Goal: Task Accomplishment & Management: Manage account settings

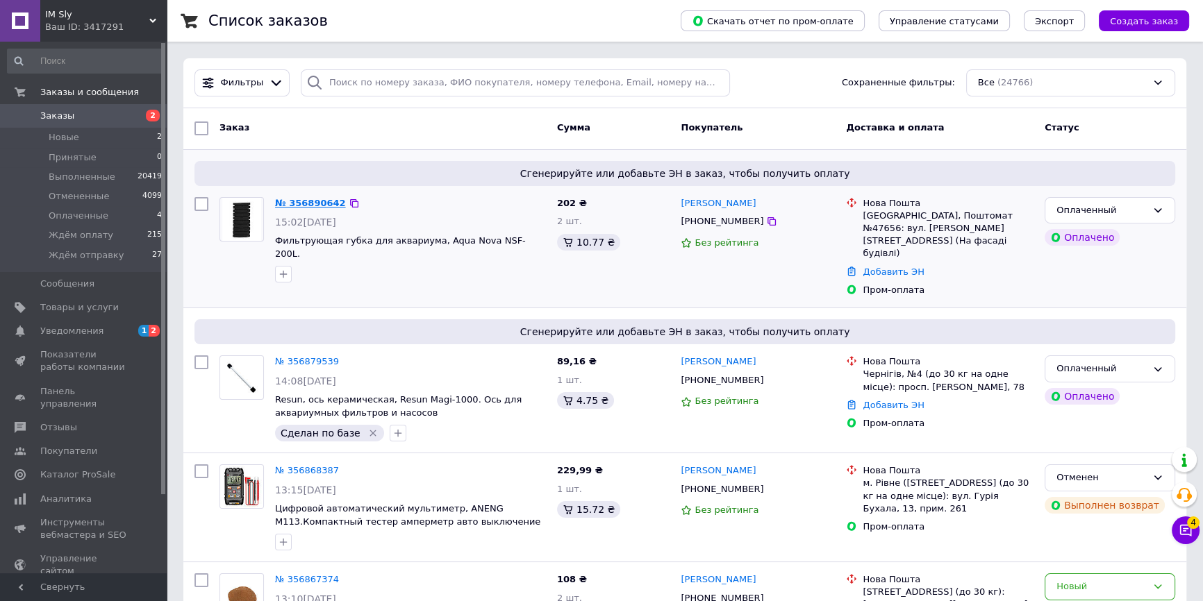
click at [305, 205] on link "№ 356890642" at bounding box center [310, 203] width 71 height 10
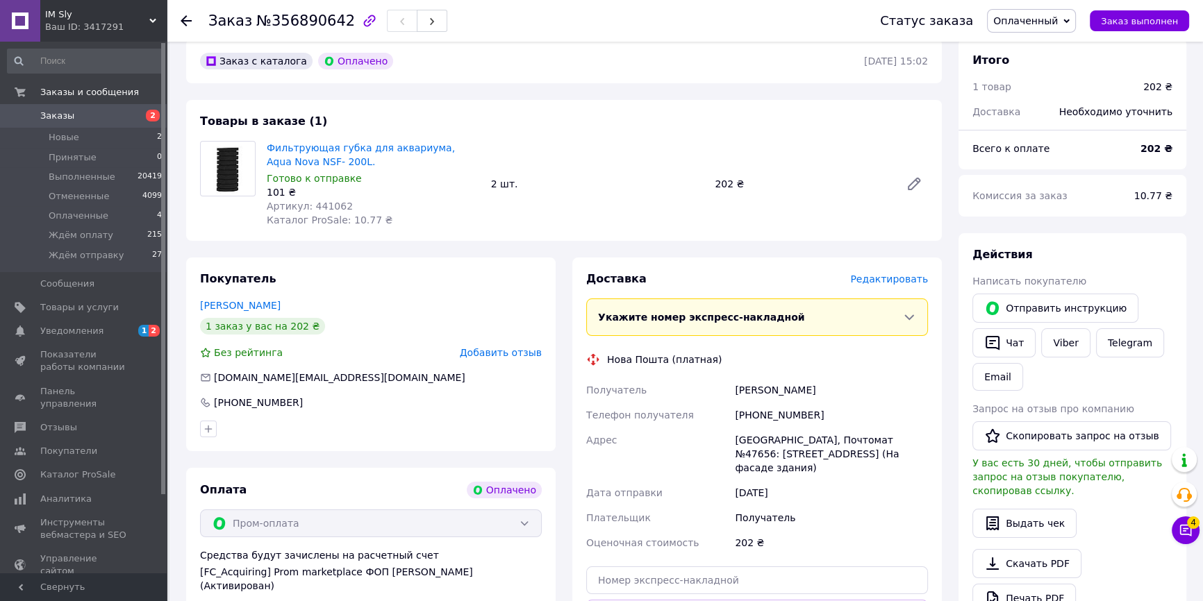
scroll to position [126, 0]
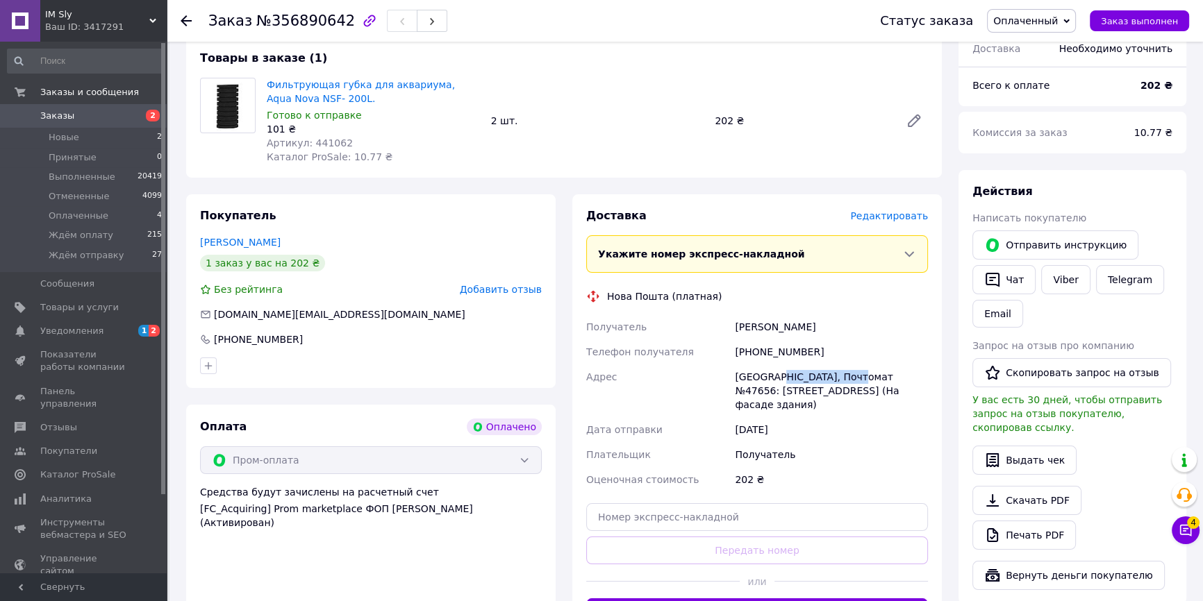
drag, startPoint x: 771, startPoint y: 376, endPoint x: 854, endPoint y: 371, distance: 83.5
click at [854, 371] on div "[GEOGRAPHIC_DATA], Почтомат №47656: [STREET_ADDRESS] (На фасаде здания)" at bounding box center [831, 391] width 199 height 53
copy div "Почтомат №47656"
click at [319, 19] on span "№356890642" at bounding box center [305, 21] width 99 height 17
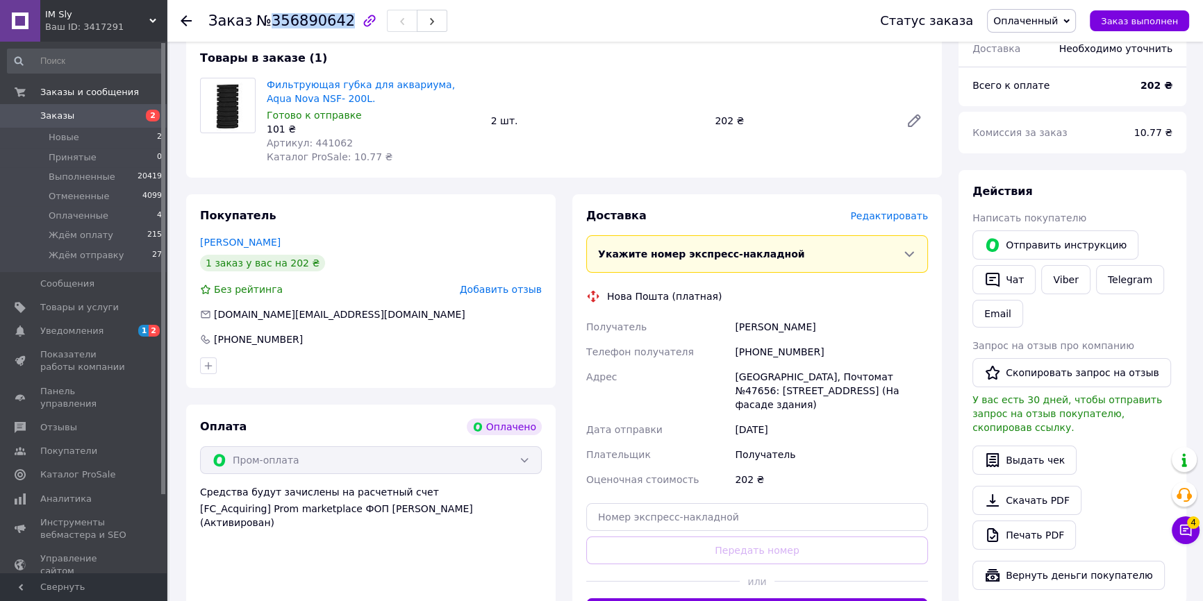
copy span "356890642"
click at [322, 142] on span "Артикул: 441062" at bounding box center [310, 143] width 86 height 11
copy span "441062"
click at [333, 149] on span "Артикул: 441062" at bounding box center [310, 143] width 86 height 11
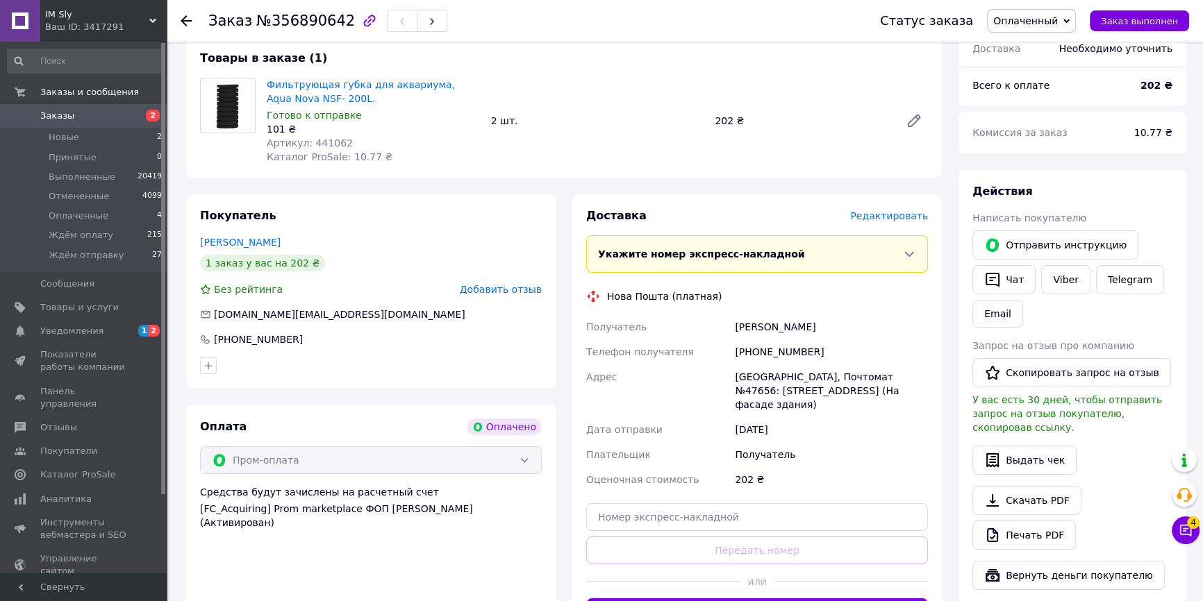
click at [327, 143] on span "Артикул: 441062" at bounding box center [310, 143] width 86 height 11
copy span "441062"
click at [191, 19] on icon at bounding box center [186, 20] width 11 height 11
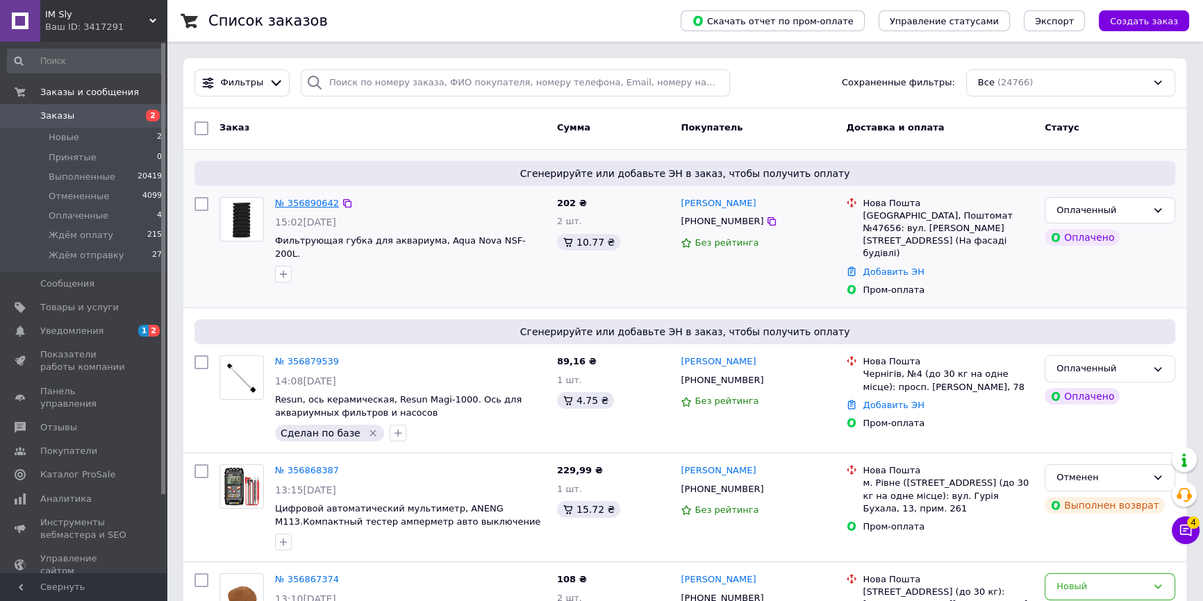
click at [310, 203] on link "№ 356890642" at bounding box center [307, 203] width 64 height 10
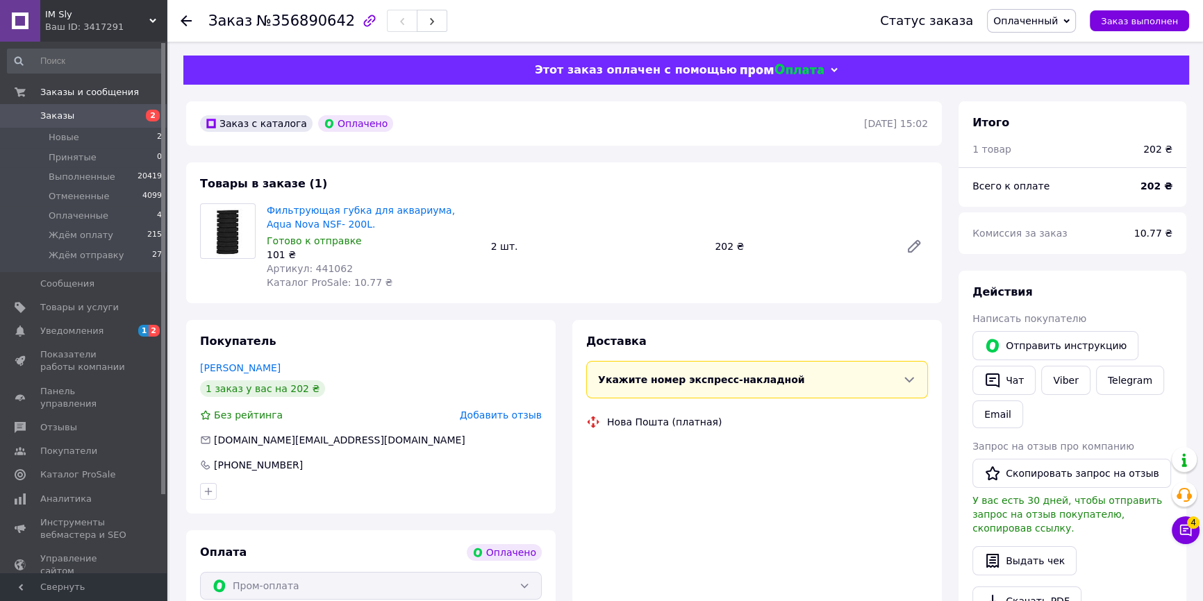
click at [324, 271] on span "Артикул: 441062" at bounding box center [310, 268] width 86 height 11
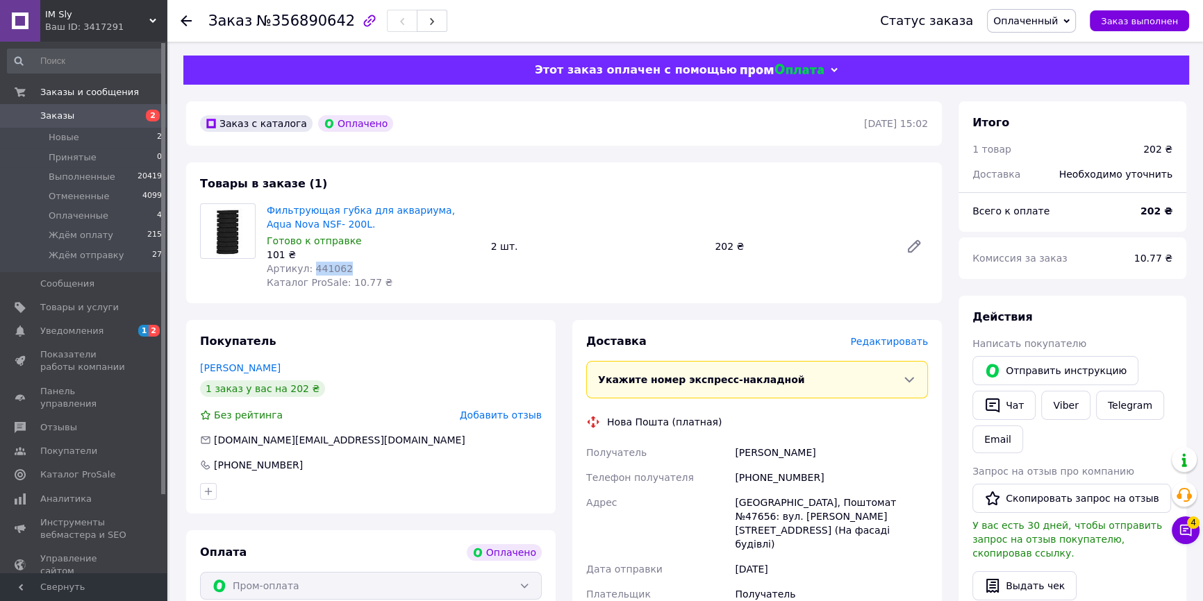
click at [324, 271] on span "Артикул: 441062" at bounding box center [310, 268] width 86 height 11
copy span "441062"
click at [188, 17] on icon at bounding box center [186, 20] width 11 height 11
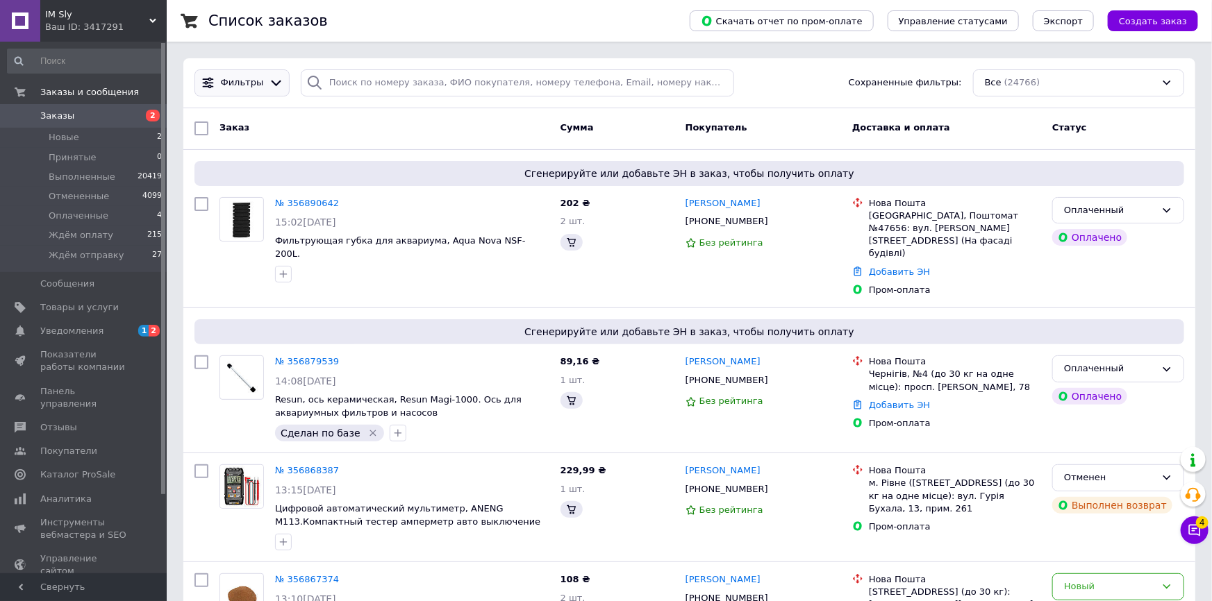
click at [253, 90] on div "Фильтры" at bounding box center [242, 83] width 88 height 15
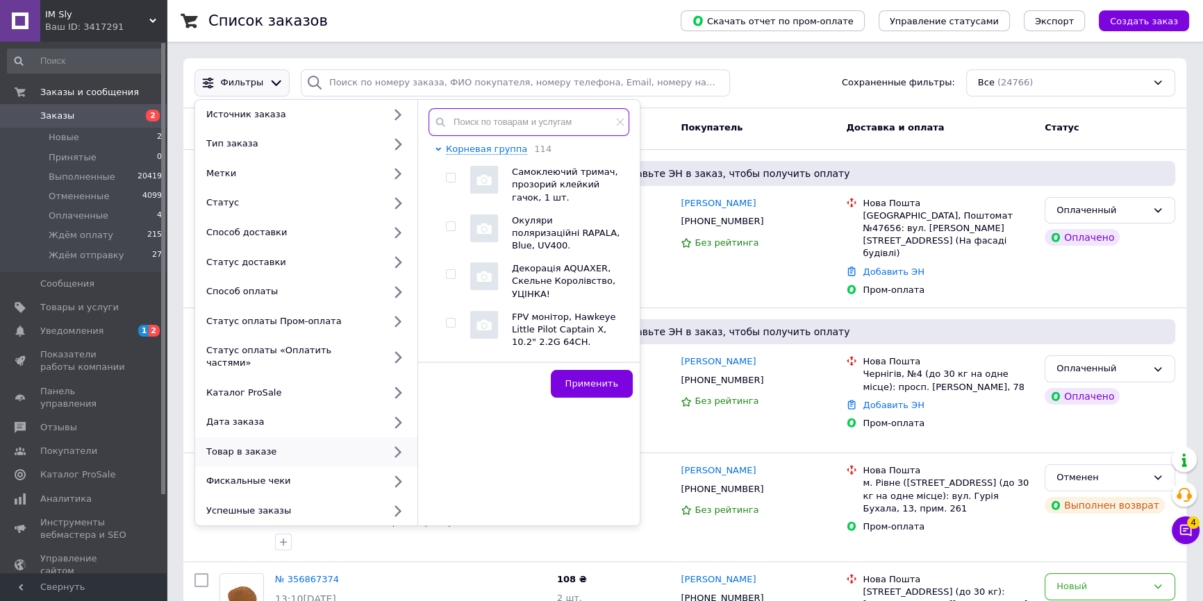
click at [489, 125] on input "text" at bounding box center [529, 122] width 201 height 28
paste input "441062"
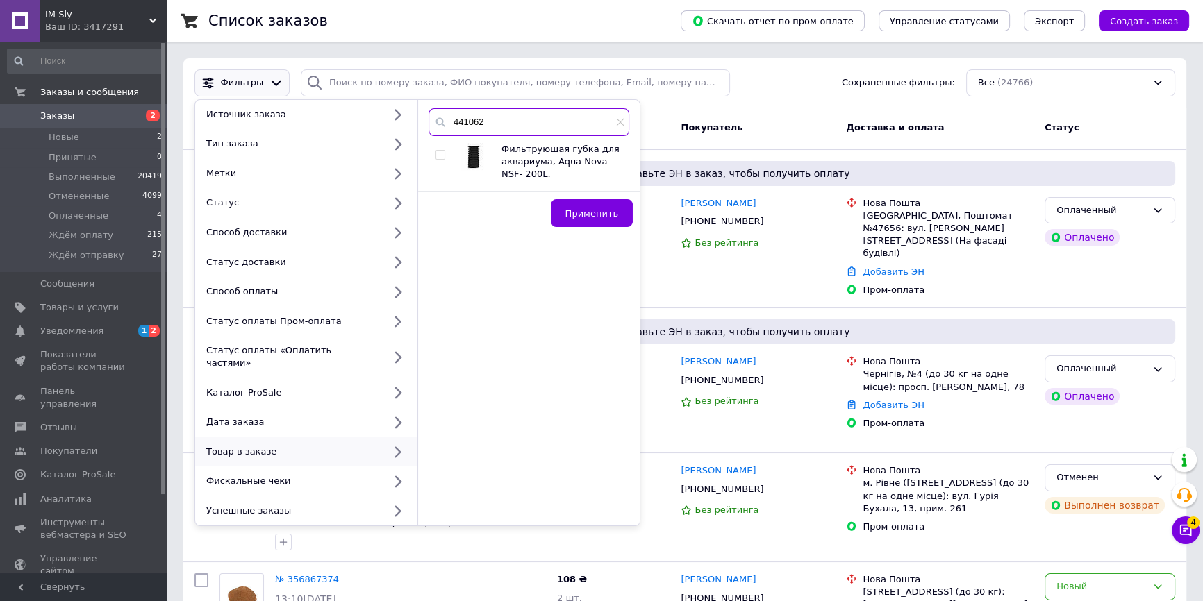
type input "441062"
click at [438, 156] on input "checkbox" at bounding box center [439, 155] width 9 height 9
checkbox input "true"
click at [580, 208] on span "Применить" at bounding box center [591, 213] width 53 height 10
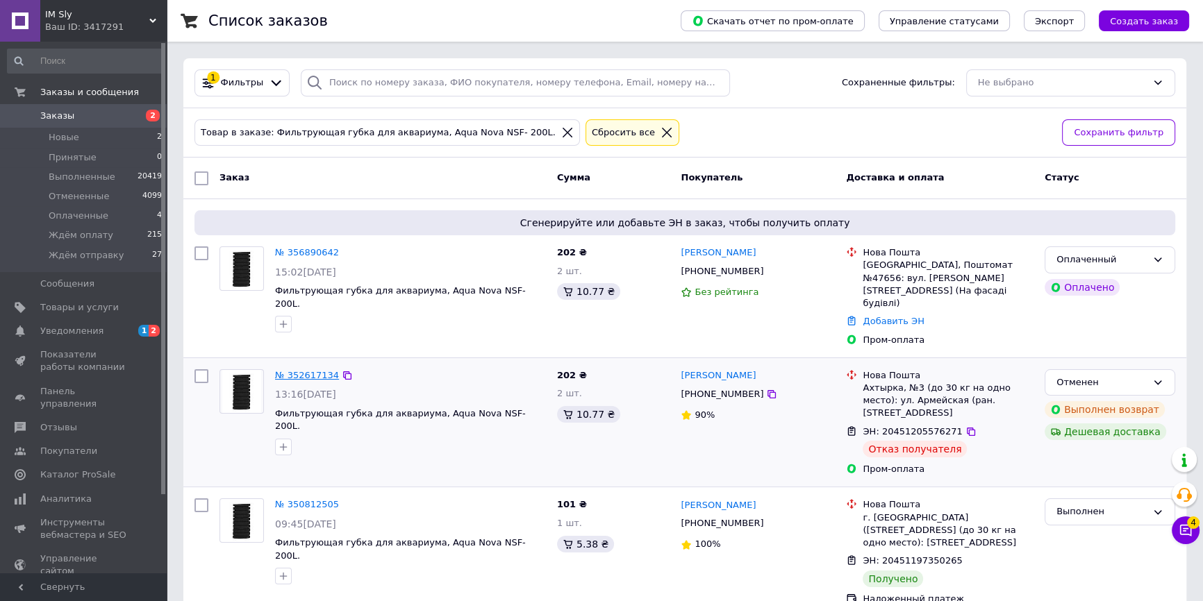
click at [298, 370] on link "№ 352617134" at bounding box center [307, 375] width 64 height 10
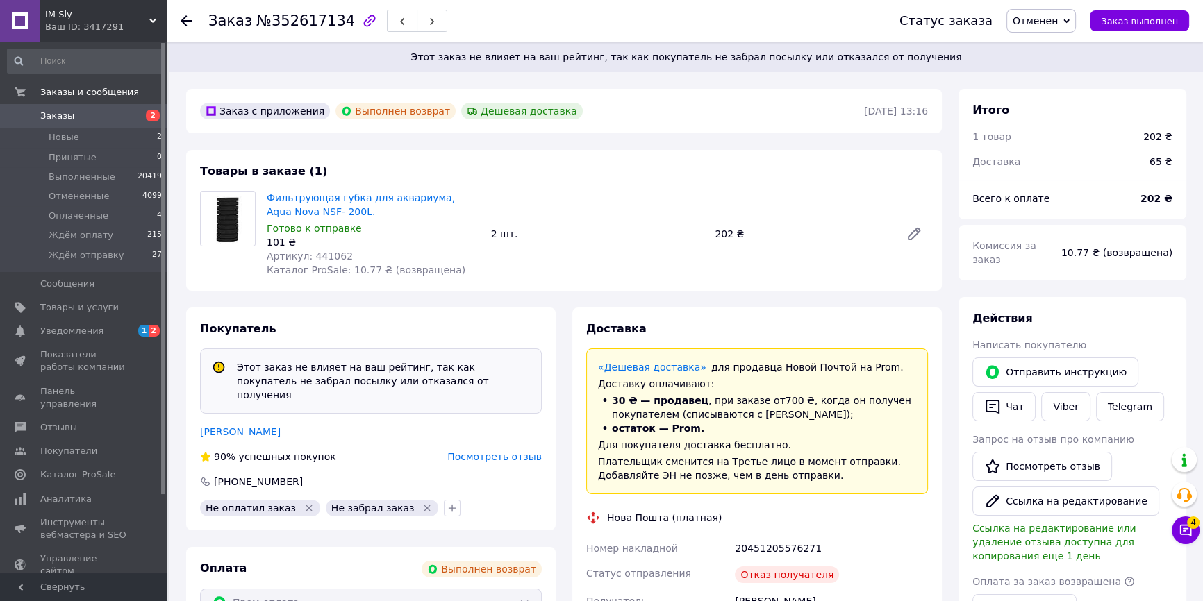
click at [326, 256] on span "Артикул: 441062" at bounding box center [310, 256] width 86 height 11
copy span "441062"
click at [189, 19] on icon at bounding box center [186, 20] width 11 height 11
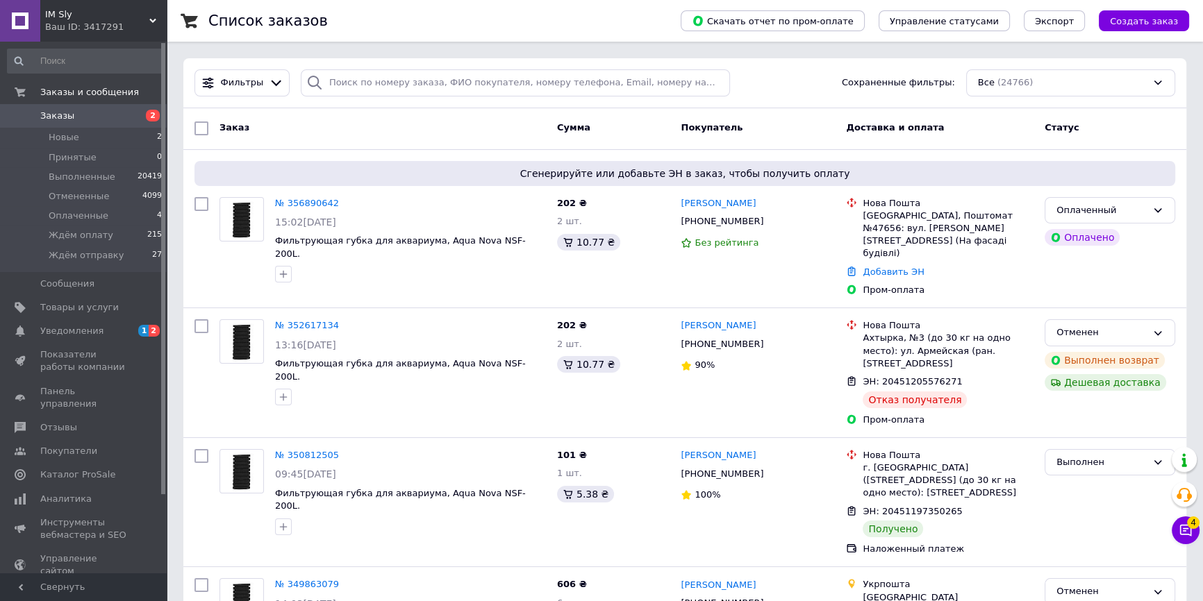
click at [104, 109] on link "Заказы 2" at bounding box center [85, 116] width 170 height 24
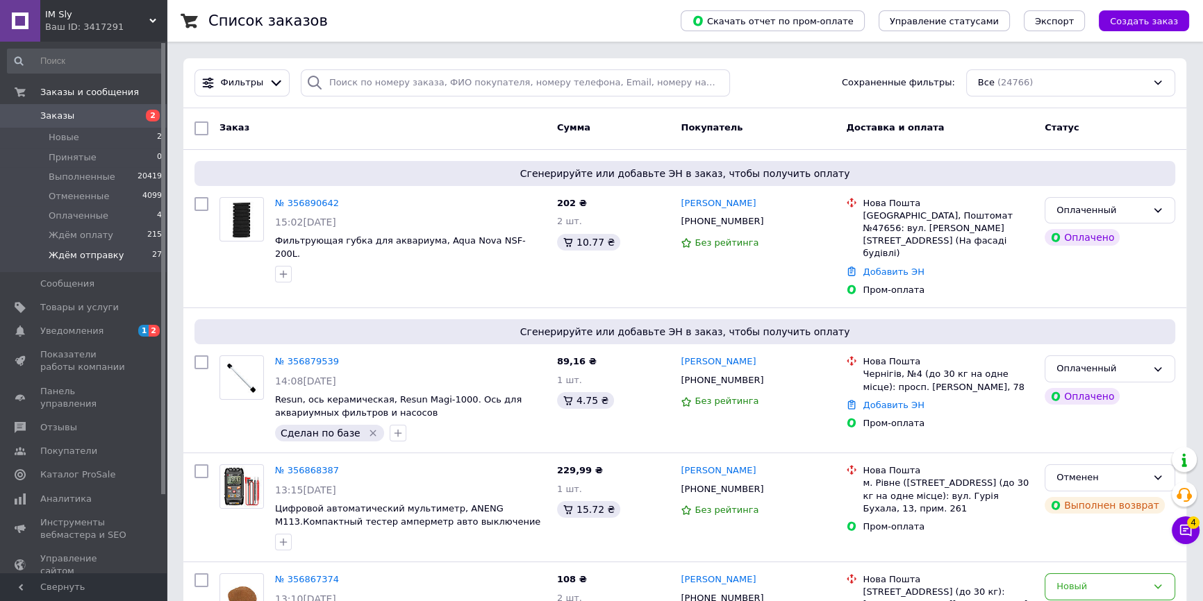
click at [126, 251] on li "Ждём отправку 27" at bounding box center [85, 259] width 170 height 26
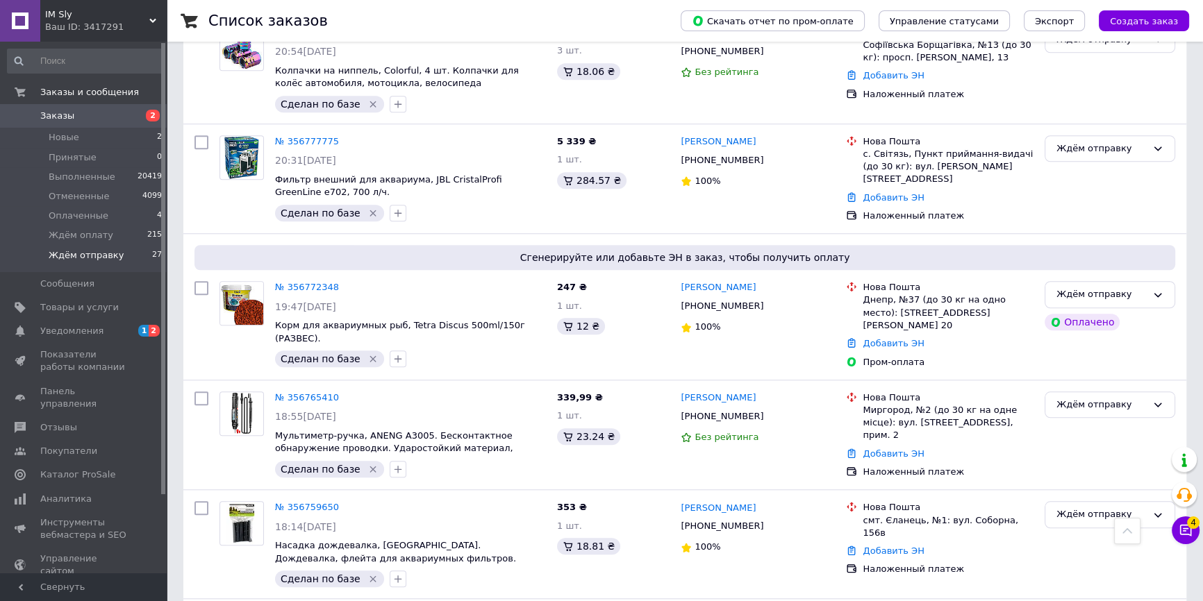
scroll to position [1578, 0]
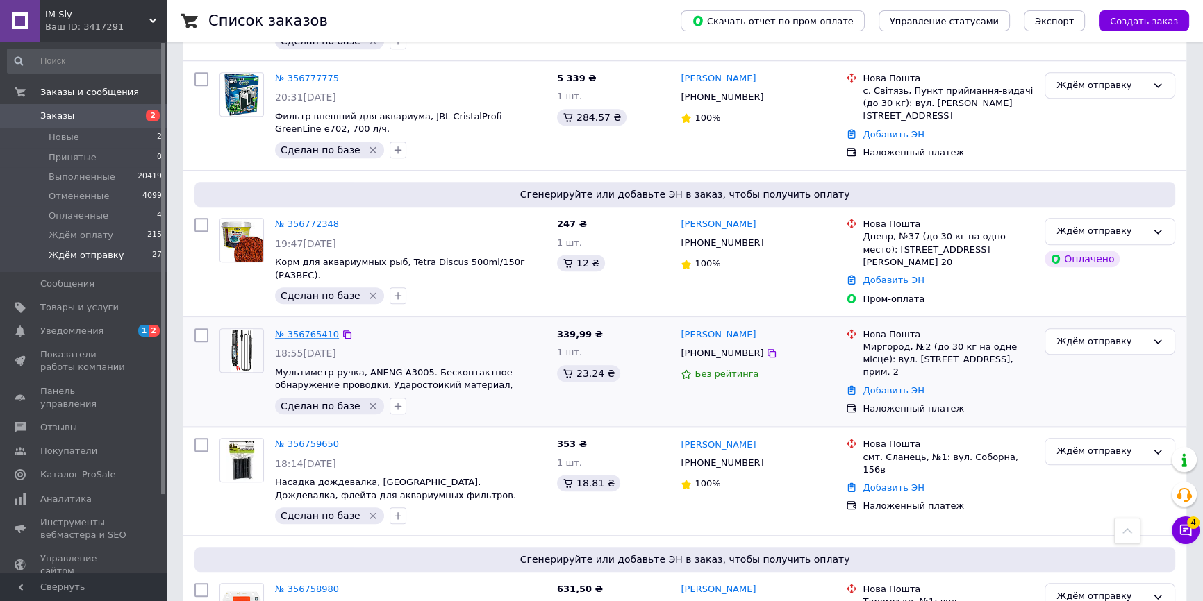
click at [307, 329] on link "№ 356765410" at bounding box center [307, 334] width 64 height 10
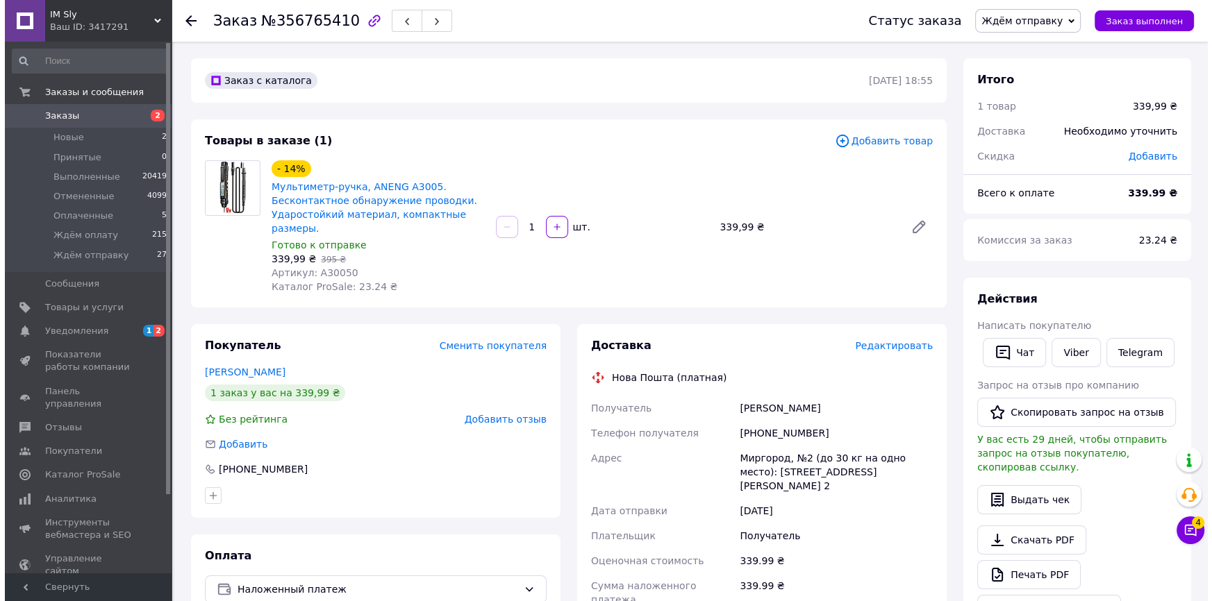
scroll to position [63, 0]
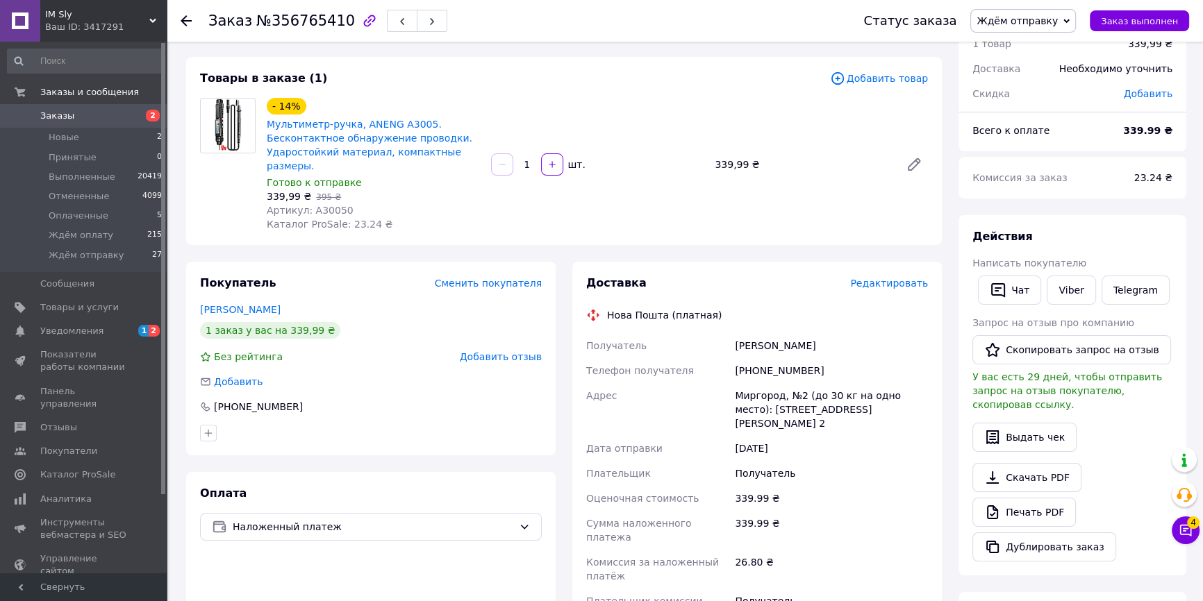
click at [913, 278] on span "Редактировать" at bounding box center [889, 283] width 78 height 11
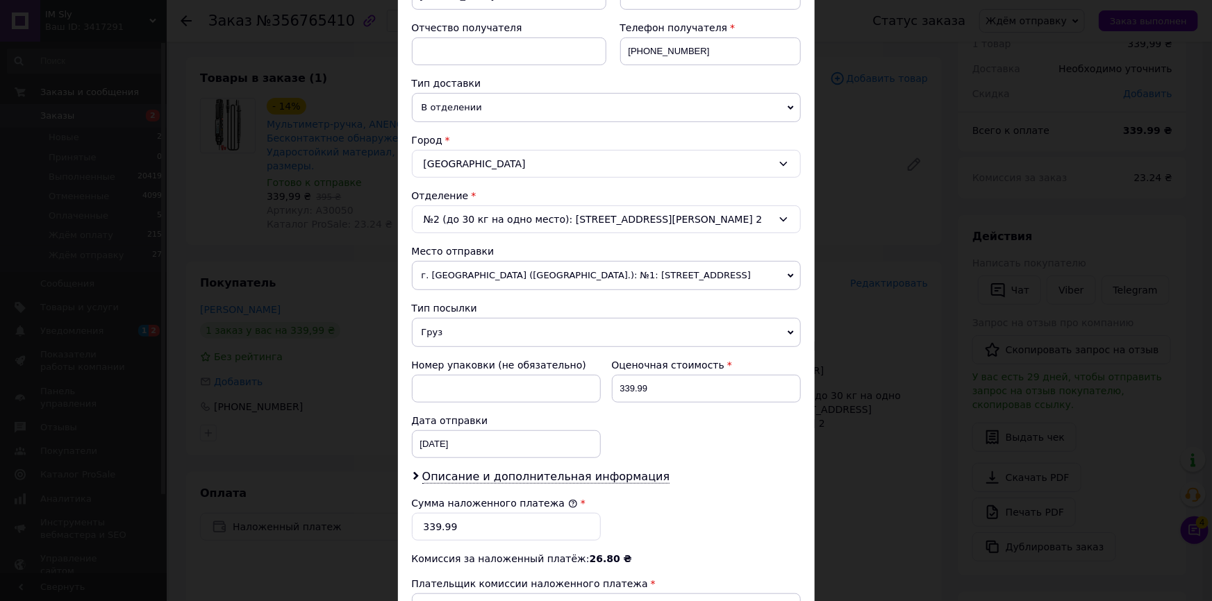
scroll to position [315, 0]
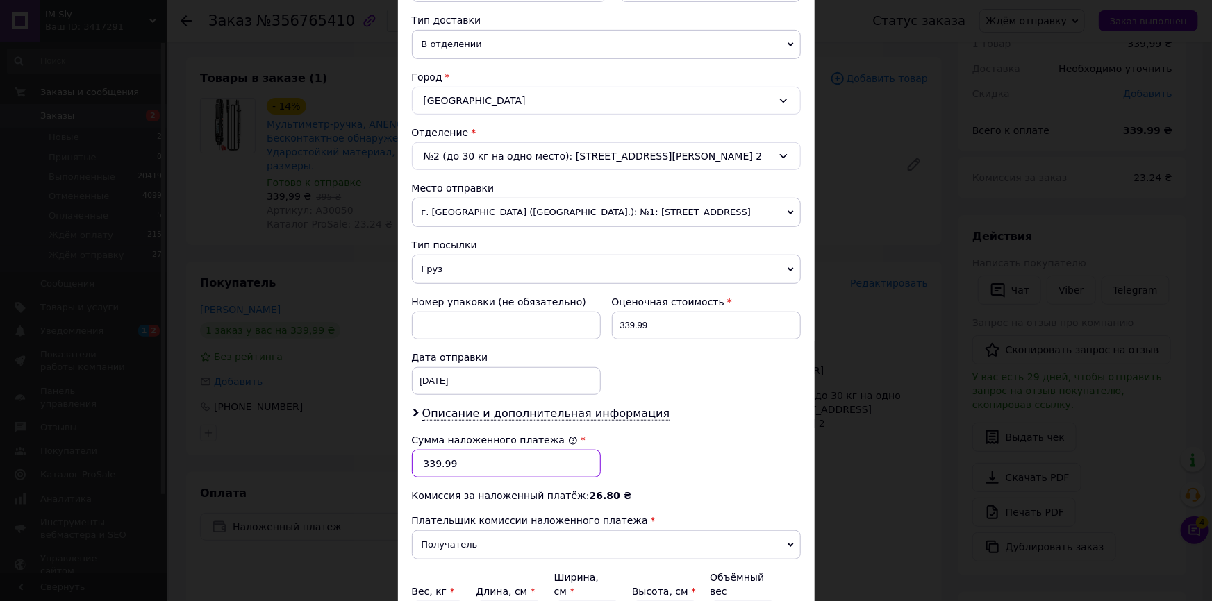
click at [486, 463] on input "339.99" at bounding box center [506, 464] width 189 height 28
type input "340"
click at [621, 435] on div "Сумма наложенного платежа * 340" at bounding box center [606, 456] width 400 height 56
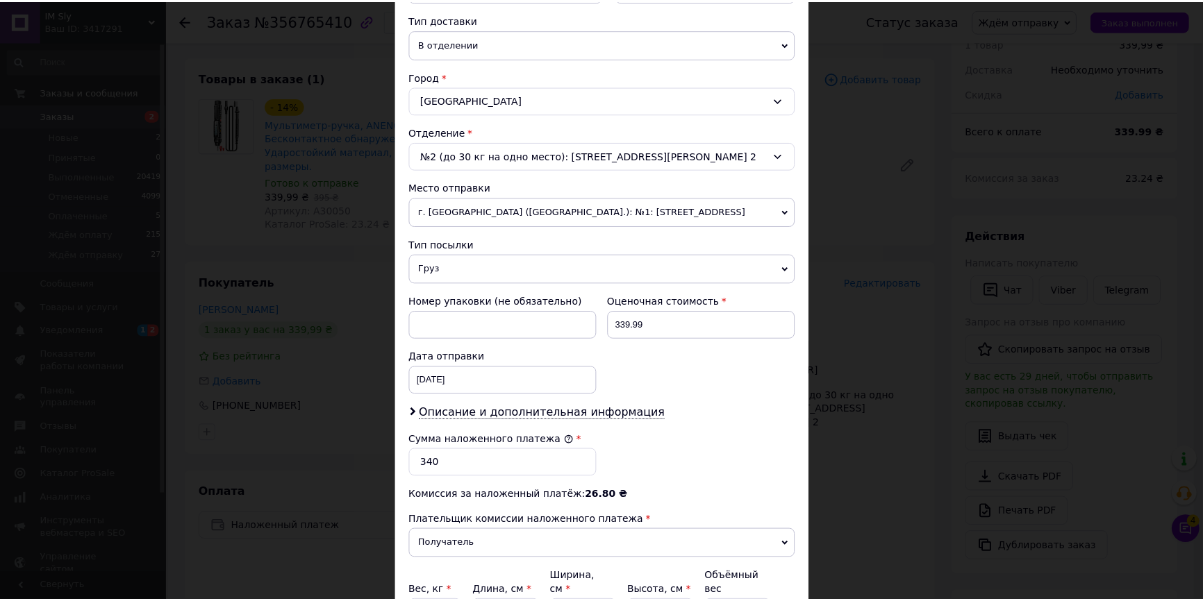
scroll to position [456, 0]
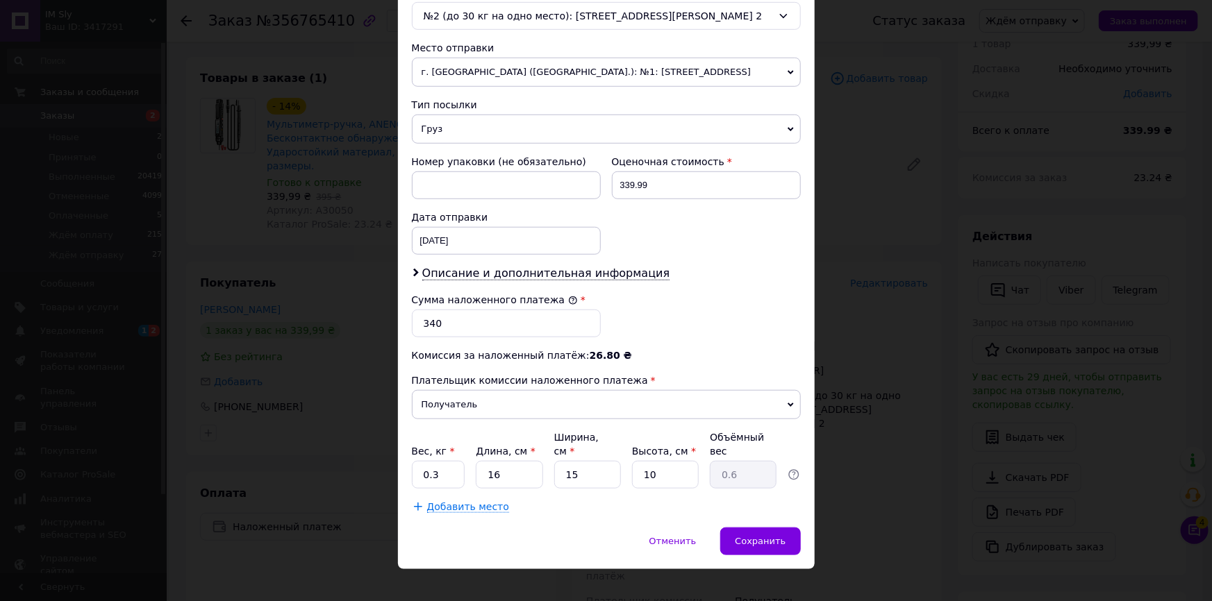
click at [484, 126] on span "Груз" at bounding box center [606, 129] width 389 height 29
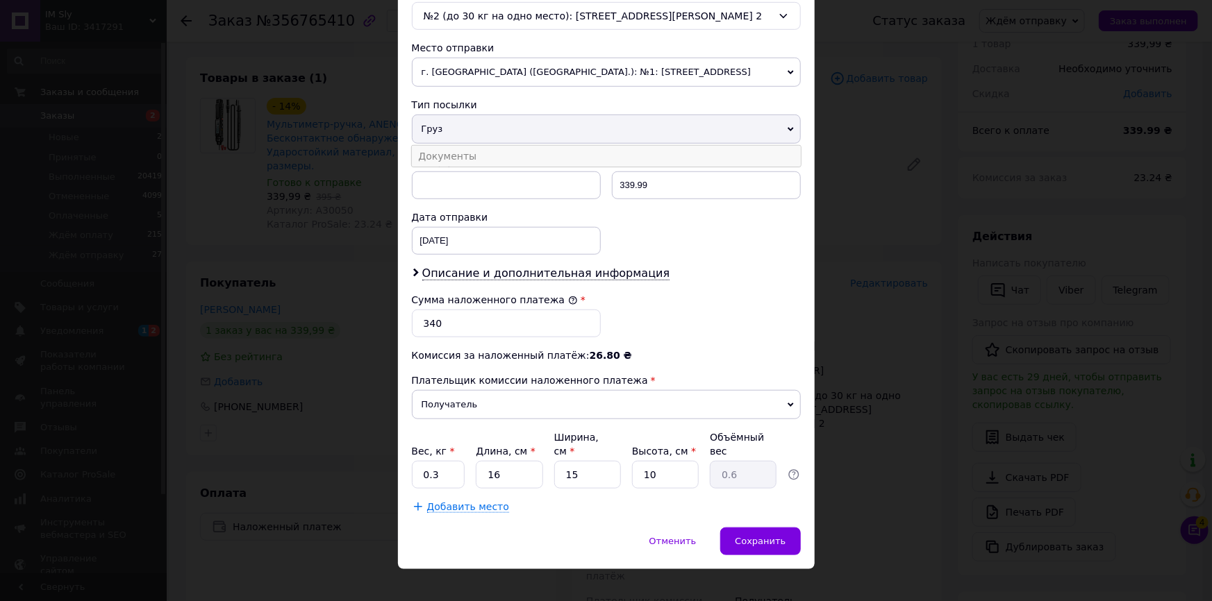
click at [483, 158] on li "Документы" at bounding box center [606, 156] width 389 height 21
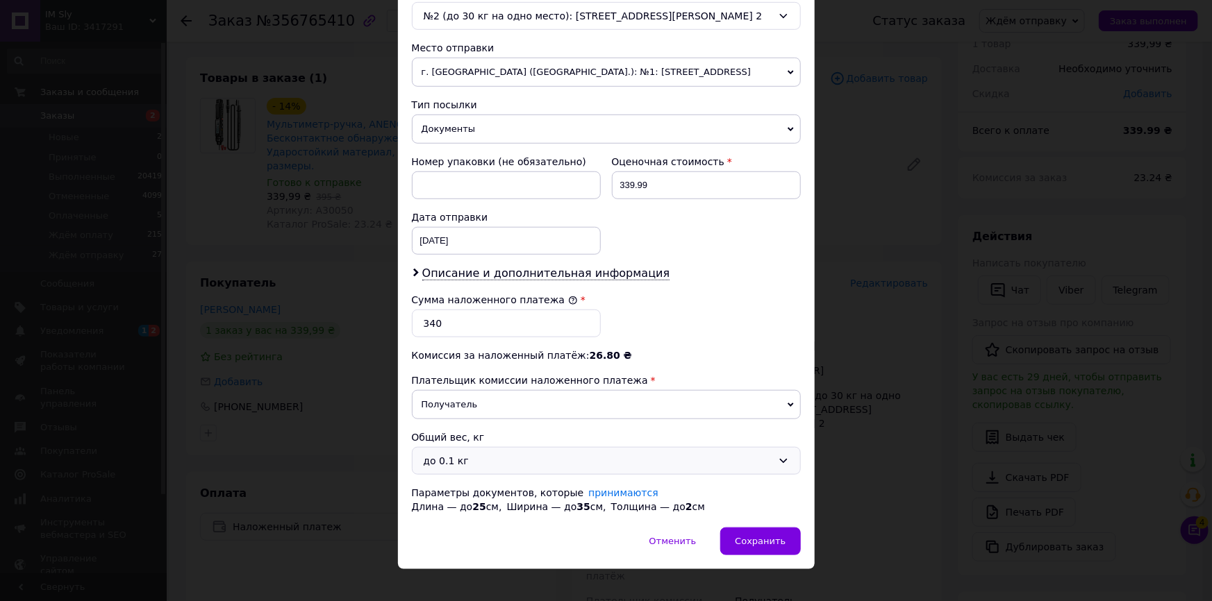
click at [492, 454] on div "до 0.1 кг" at bounding box center [598, 461] width 349 height 15
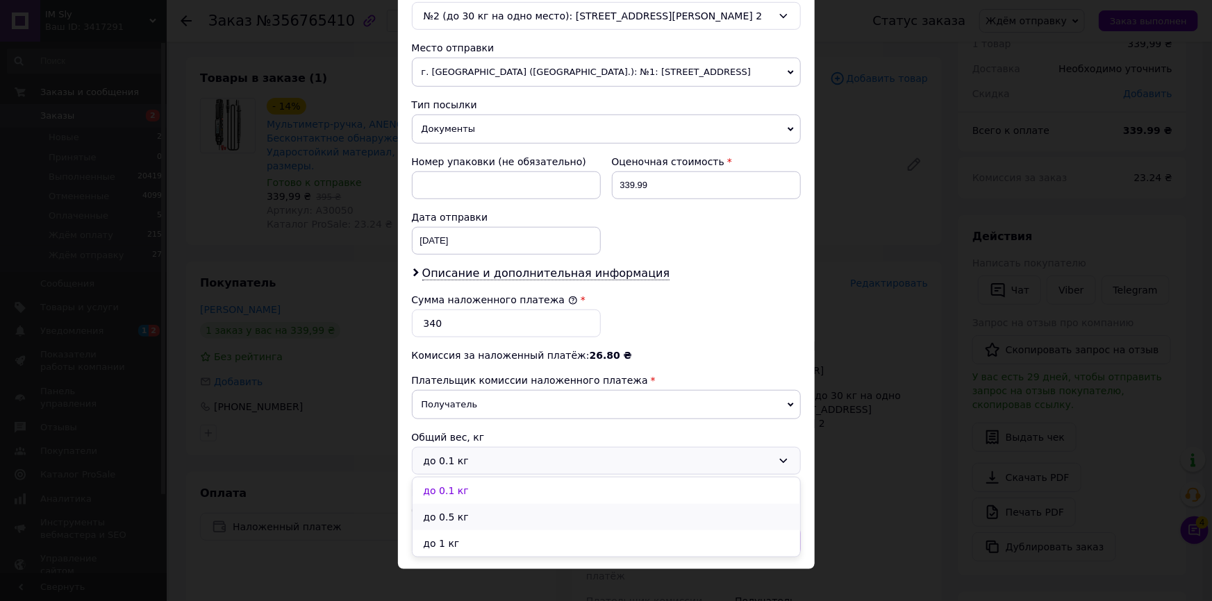
click at [484, 508] on li "до 0.5 кг" at bounding box center [607, 517] width 388 height 26
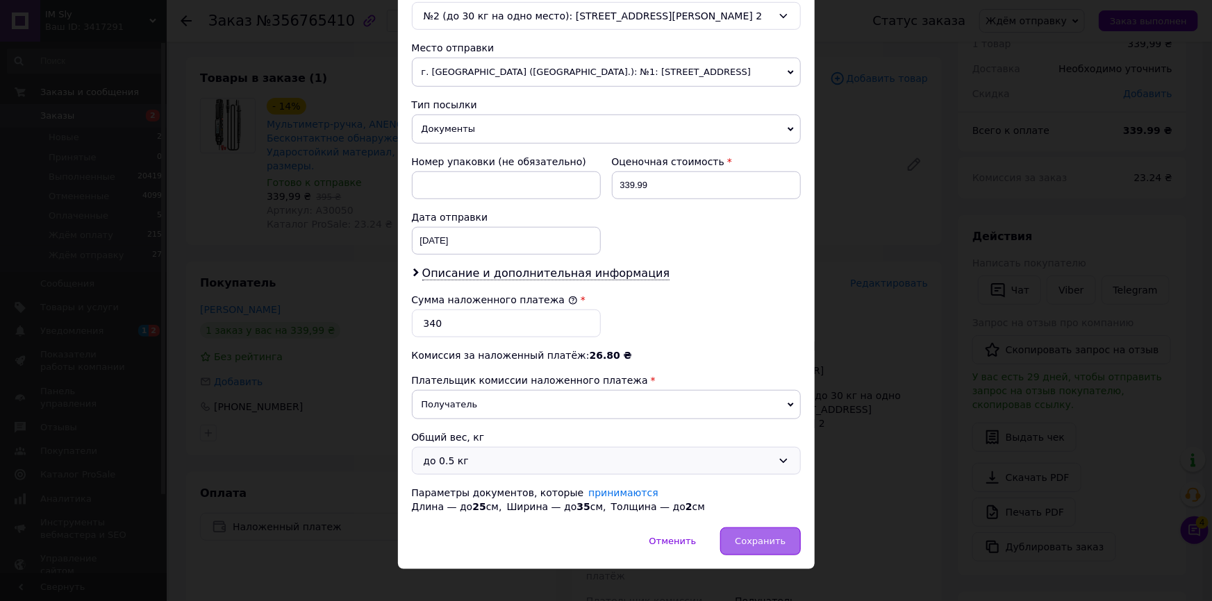
click at [755, 532] on div "Сохранить" at bounding box center [760, 542] width 80 height 28
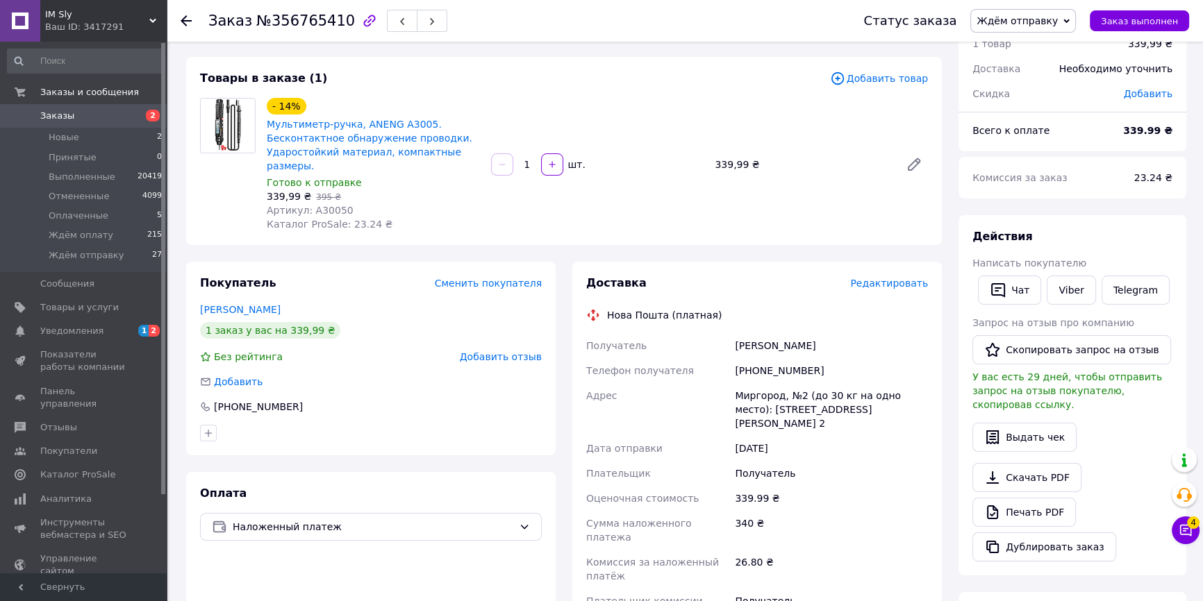
scroll to position [252, 0]
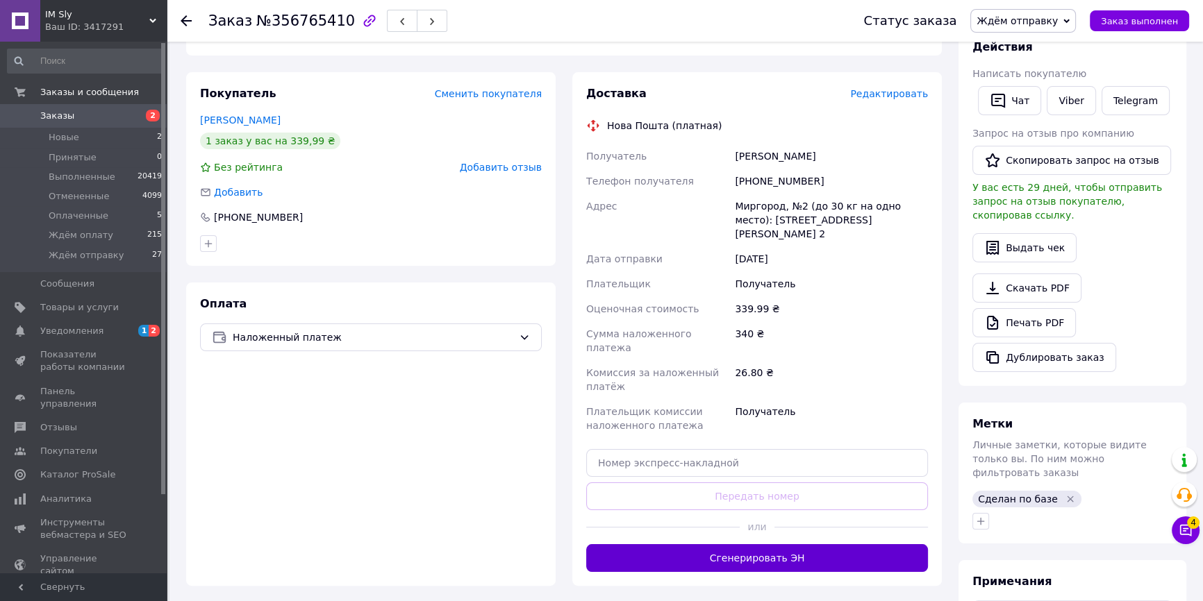
click at [845, 545] on button "Сгенерировать ЭН" at bounding box center [757, 559] width 342 height 28
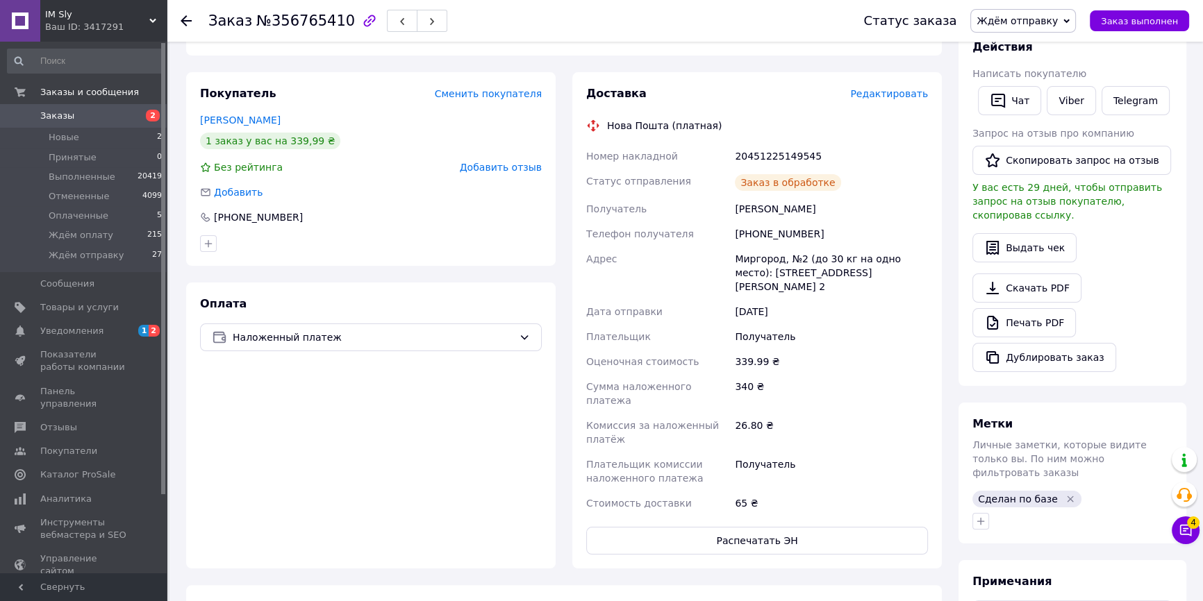
scroll to position [0, 0]
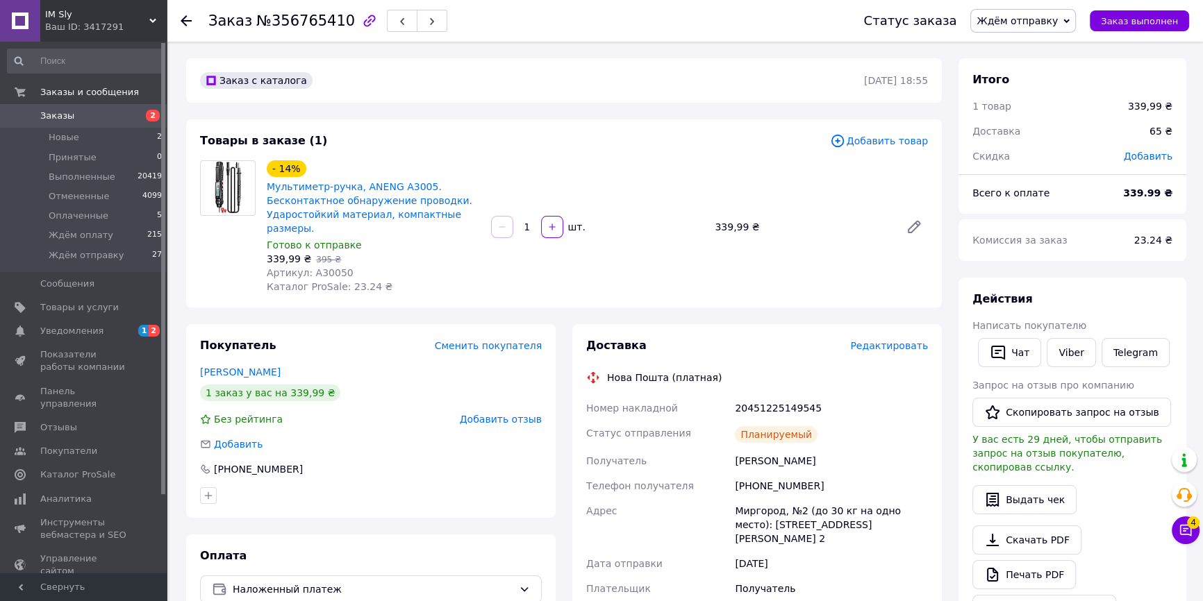
click at [1034, 24] on span "Ждём отправку" at bounding box center [1017, 20] width 81 height 11
click at [1054, 130] on li "Ждём оплату" at bounding box center [1023, 132] width 104 height 21
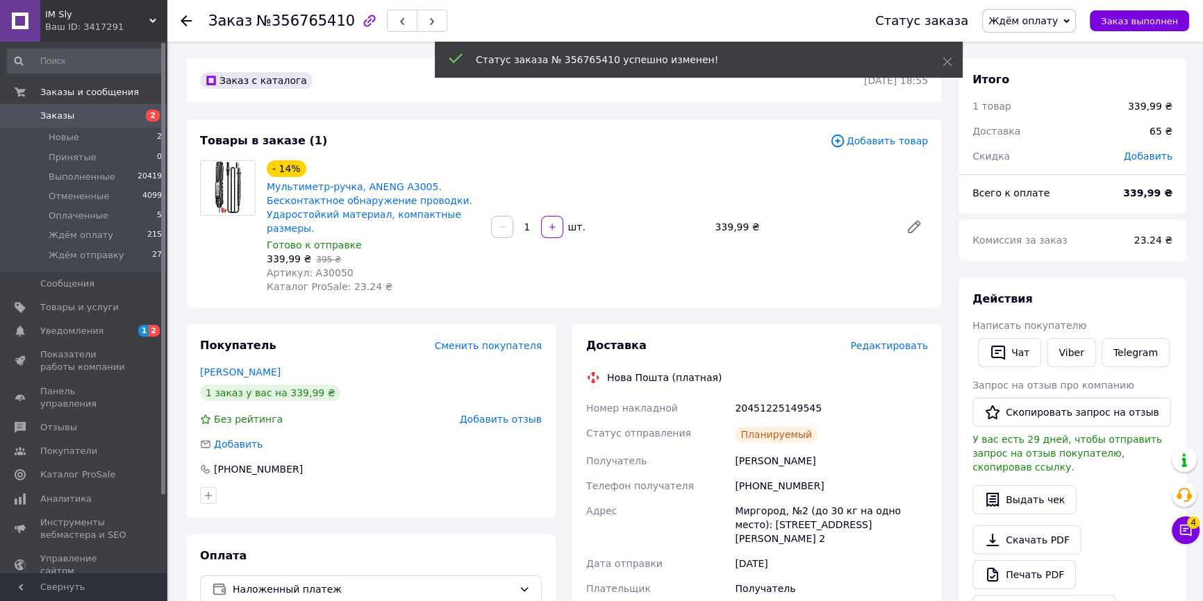
click at [185, 18] on icon at bounding box center [186, 20] width 11 height 11
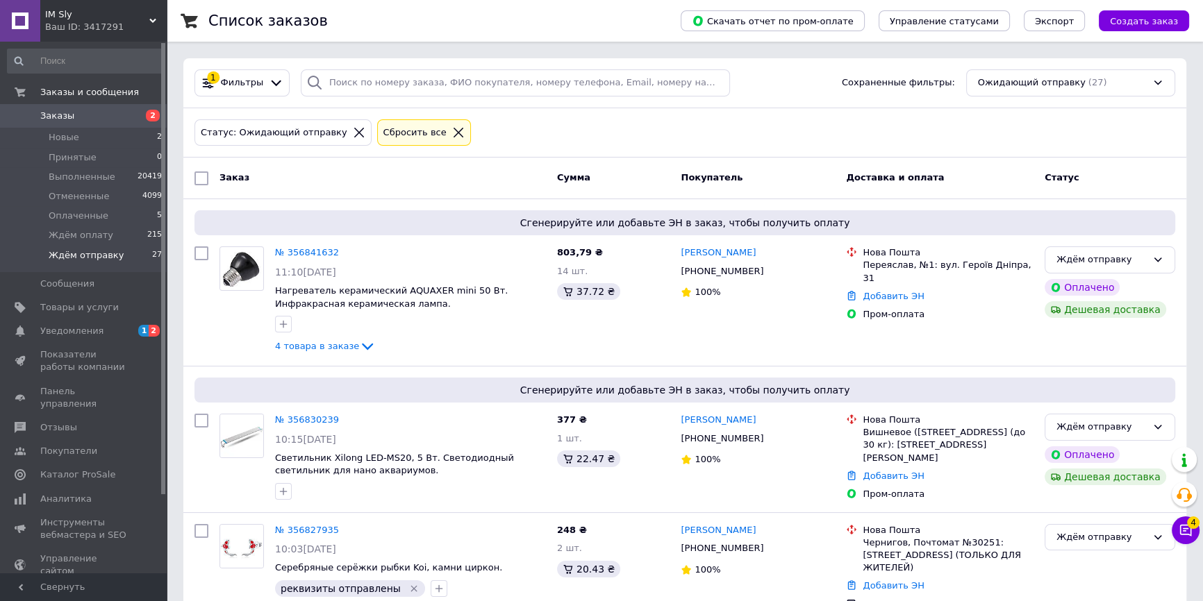
click at [354, 131] on icon at bounding box center [359, 133] width 10 height 10
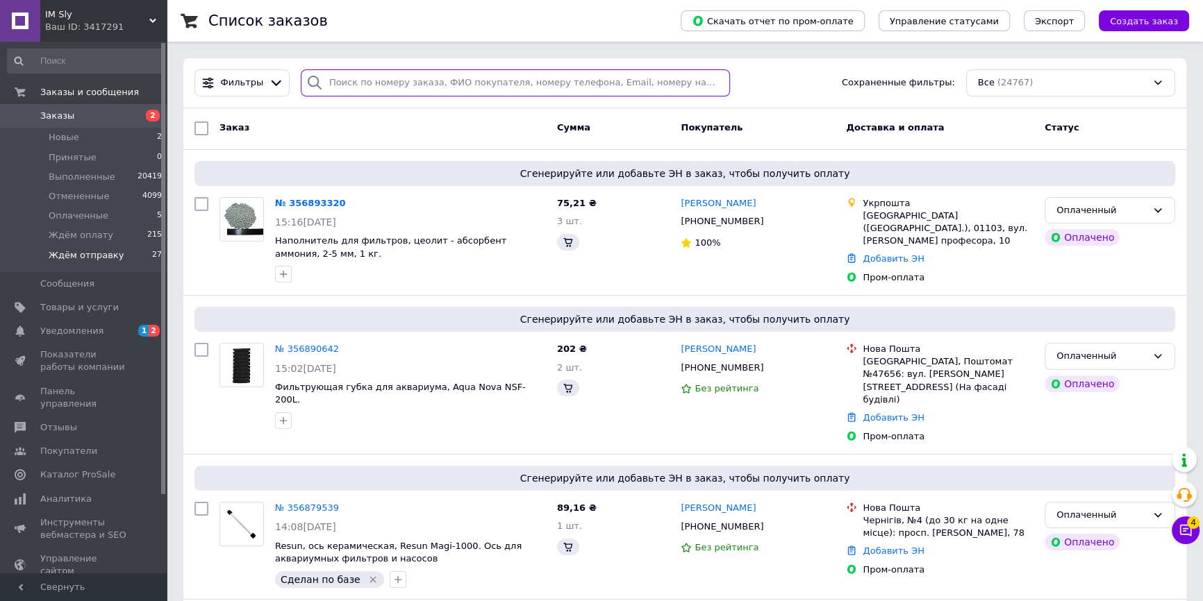
paste input "356492253"
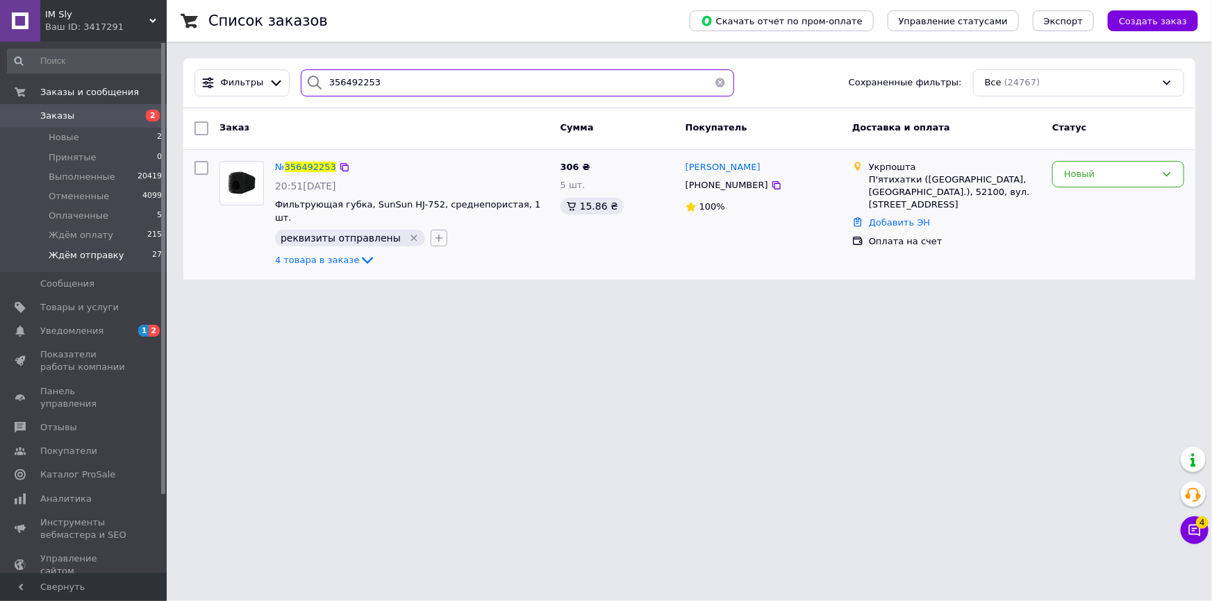
type input "356492253"
click at [433, 233] on icon "button" at bounding box center [438, 238] width 11 height 11
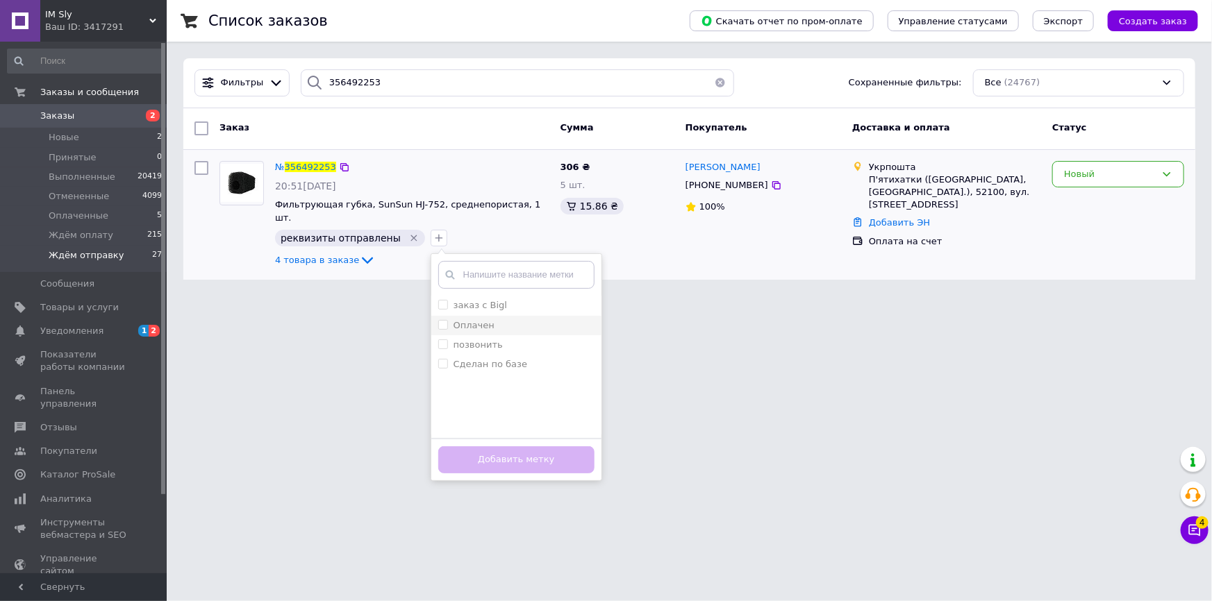
click at [438, 320] on input "Оплачен" at bounding box center [442, 324] width 9 height 9
checkbox input "true"
click at [490, 447] on button "Добавить метку" at bounding box center [516, 460] width 156 height 27
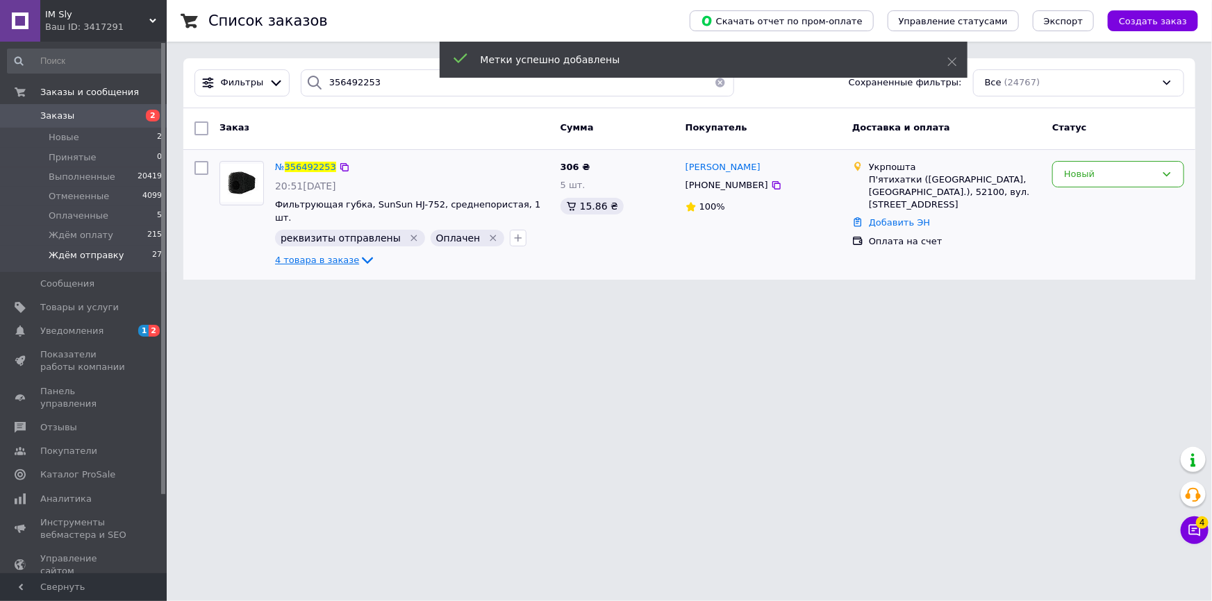
click at [333, 255] on span "4 товара в заказе" at bounding box center [317, 260] width 84 height 10
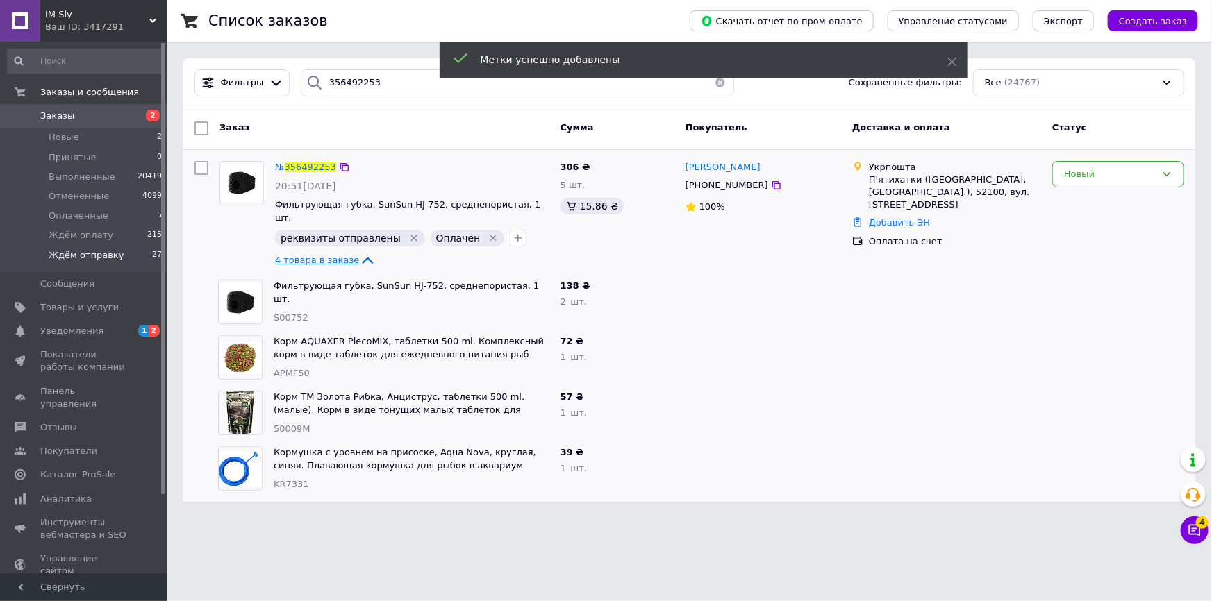
click at [333, 255] on span "4 товара в заказе" at bounding box center [317, 260] width 84 height 10
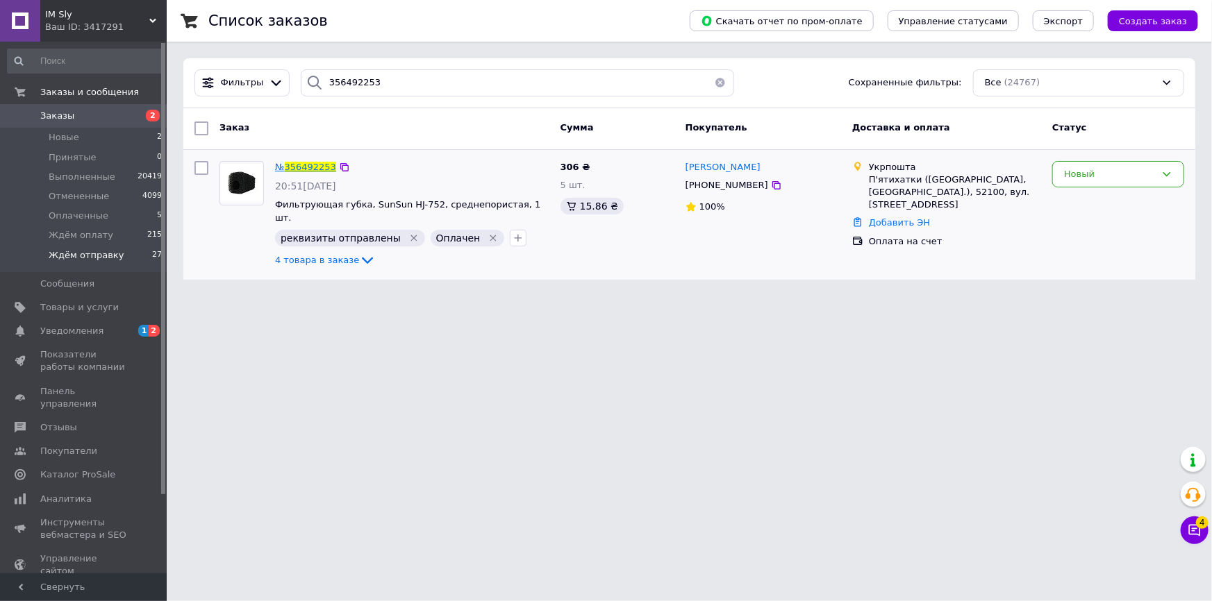
click at [303, 165] on span "356492253" at bounding box center [310, 167] width 51 height 10
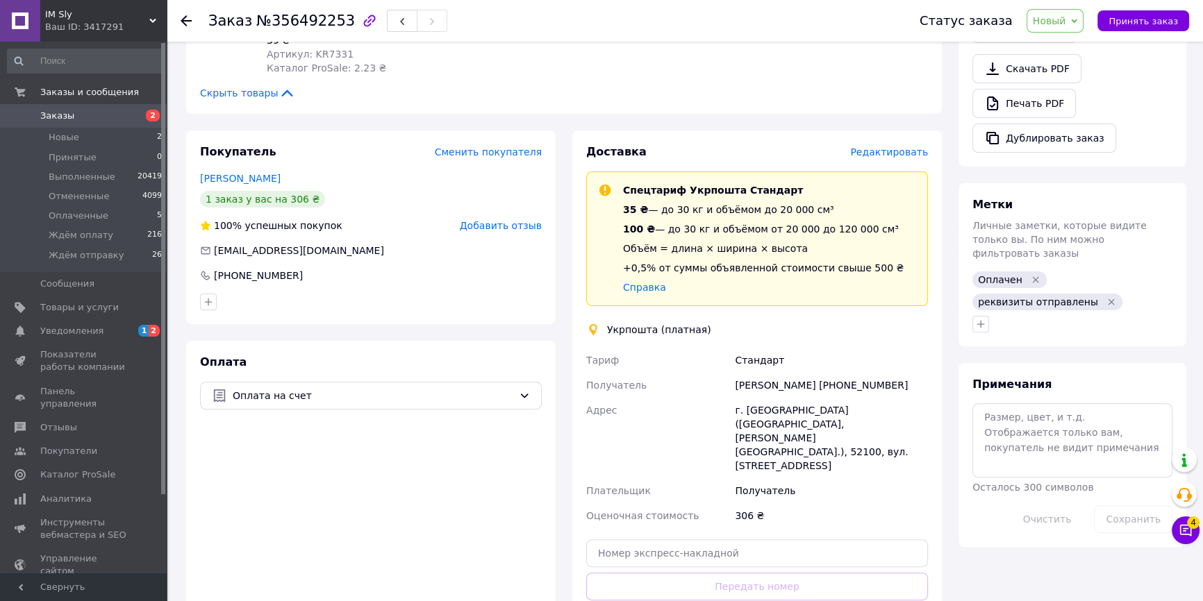
scroll to position [568, 0]
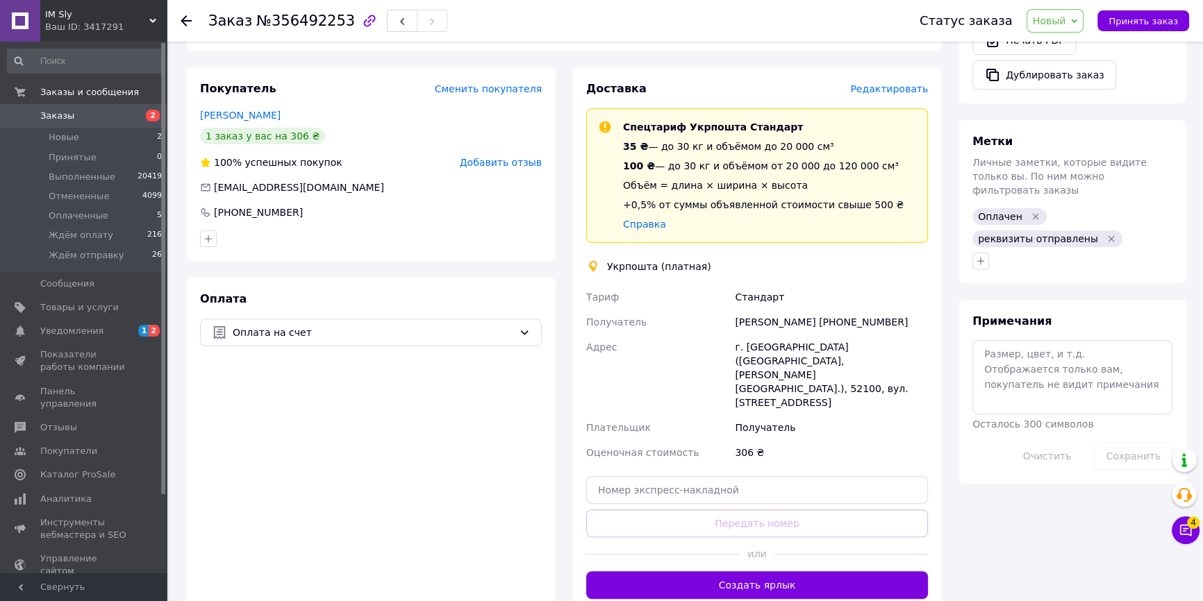
click at [309, 18] on span "№356492253" at bounding box center [305, 21] width 99 height 17
copy span "356492253"
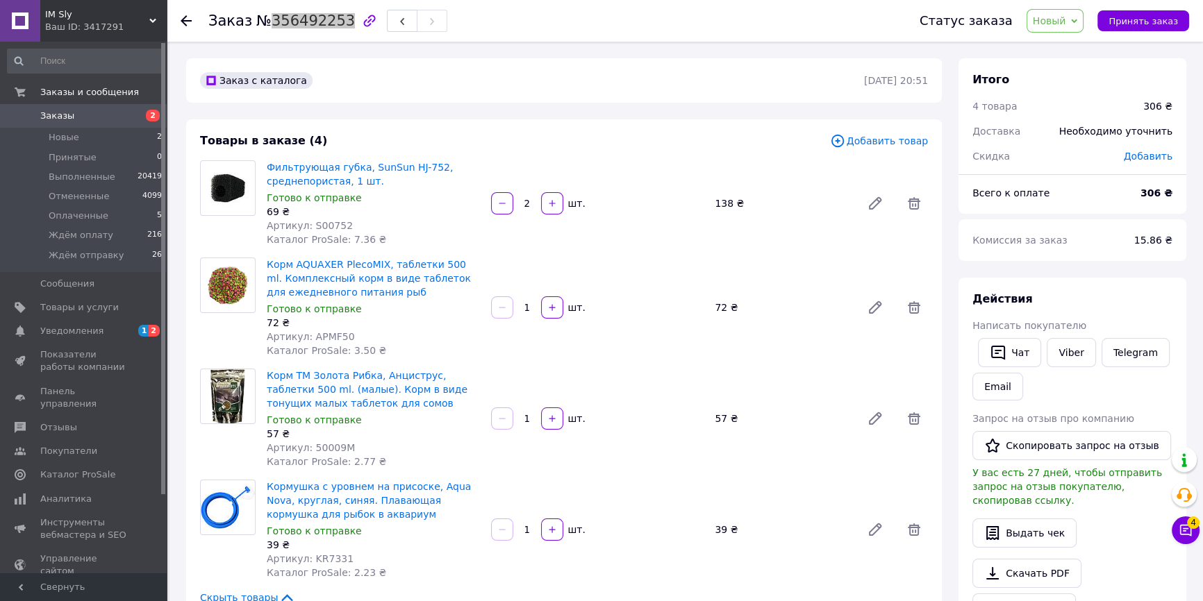
scroll to position [63, 0]
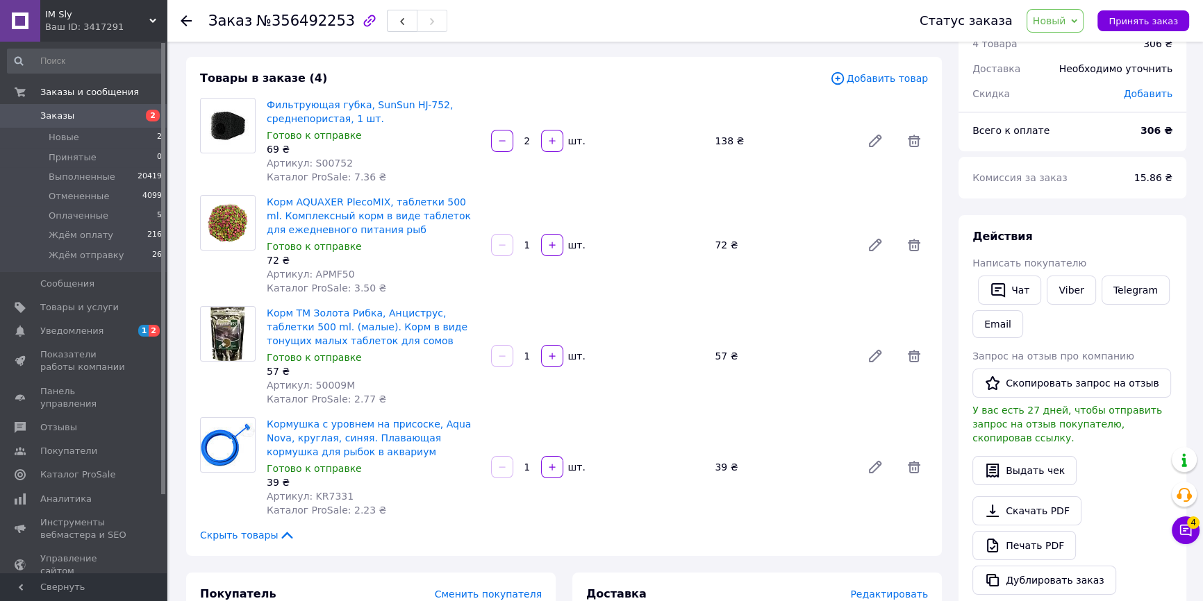
click at [313, 161] on span "Артикул: S00752" at bounding box center [310, 163] width 86 height 11
copy span "S00752"
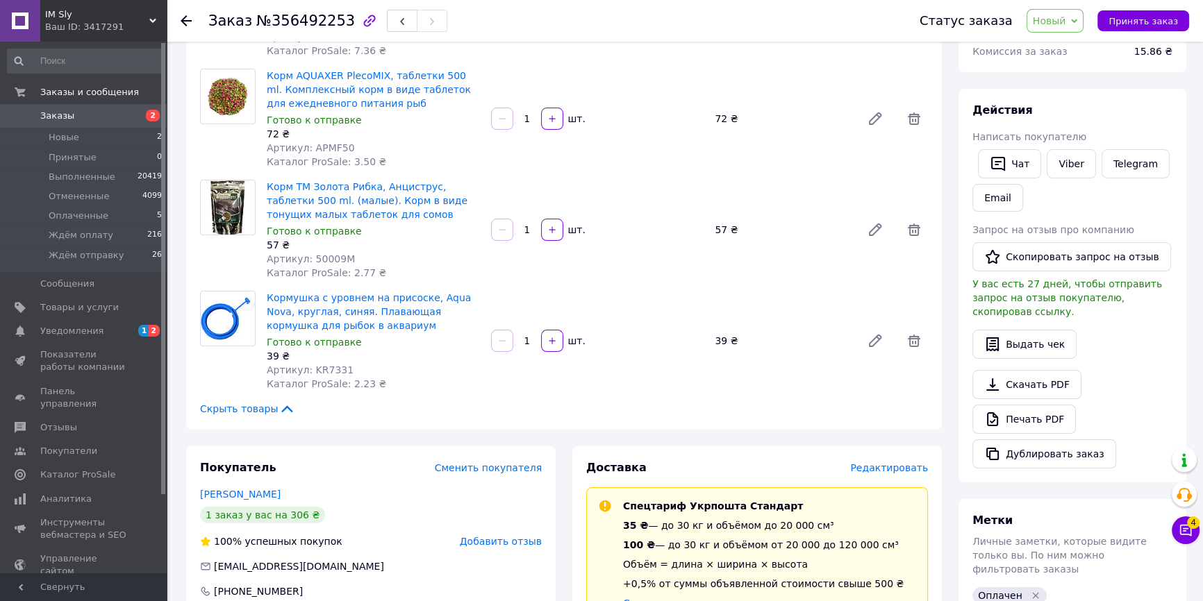
click at [317, 146] on span "Артикул: APMF50" at bounding box center [311, 147] width 88 height 11
copy span "APMF50"
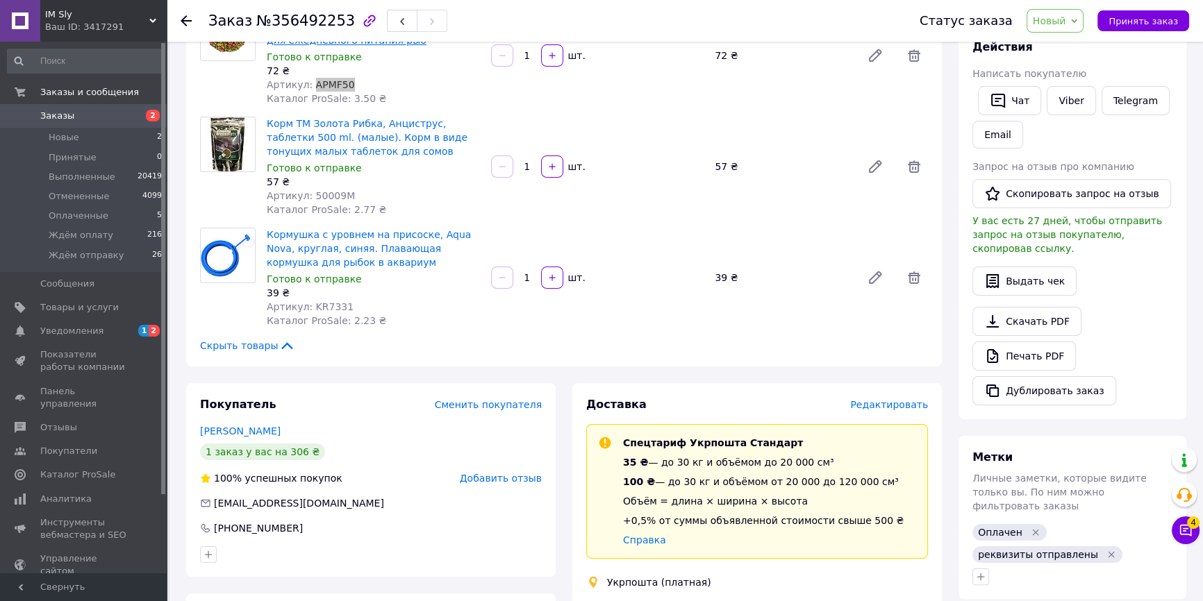
scroll to position [315, 0]
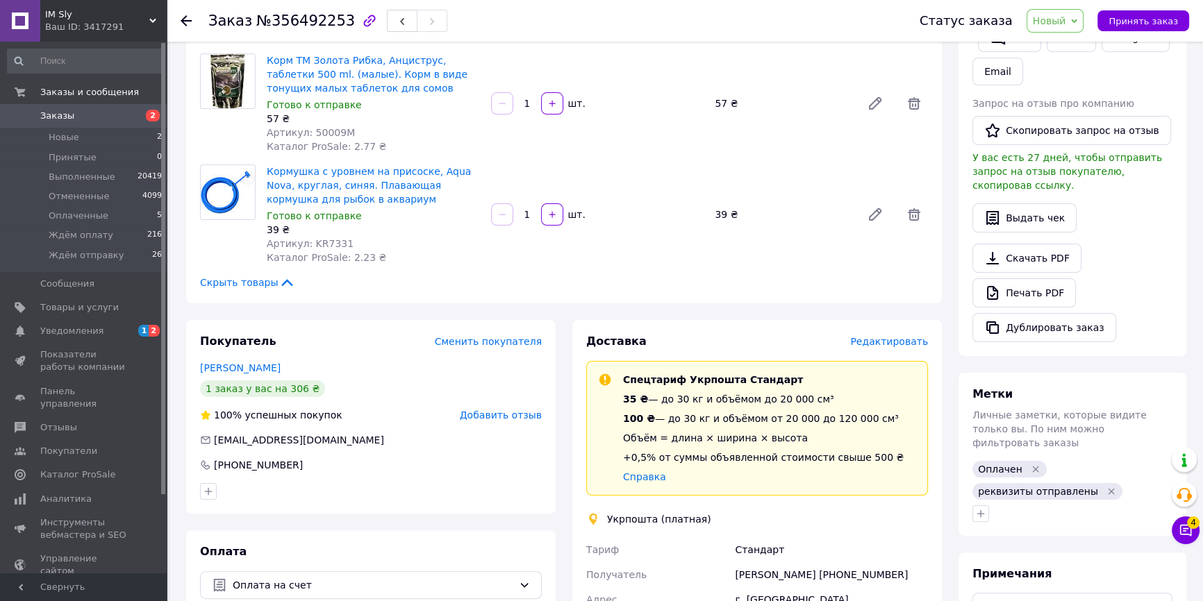
click at [330, 138] on span "Артикул: 50009M" at bounding box center [311, 132] width 88 height 11
click at [329, 133] on span "Артикул: 50009M" at bounding box center [311, 132] width 88 height 11
copy span "50009M"
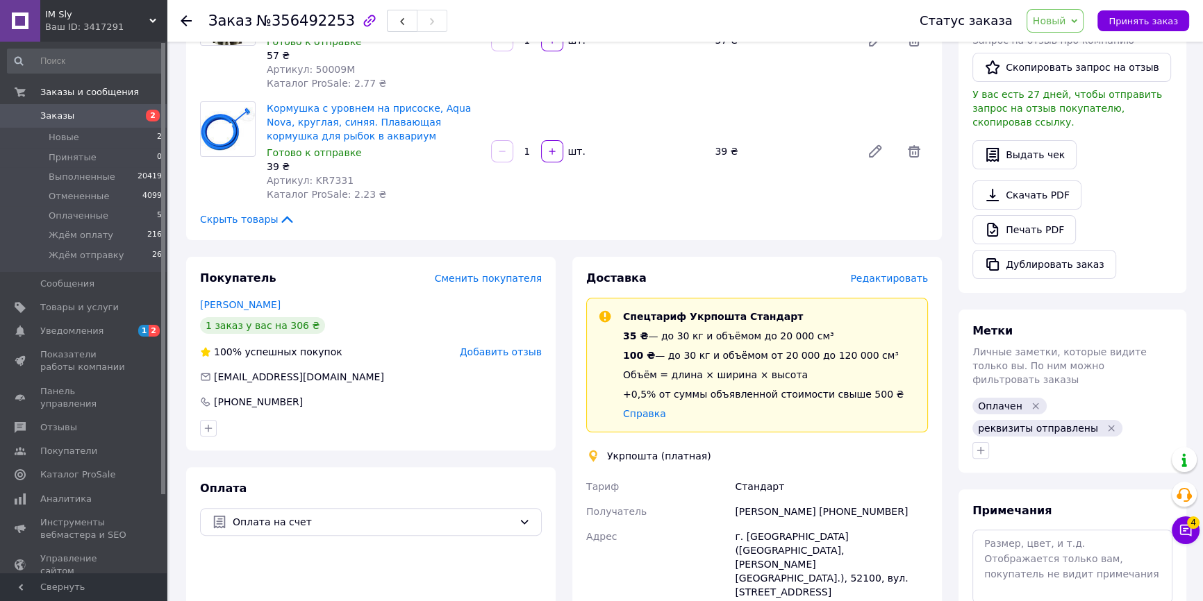
click at [322, 183] on span "Артикул: KR7331" at bounding box center [310, 180] width 87 height 11
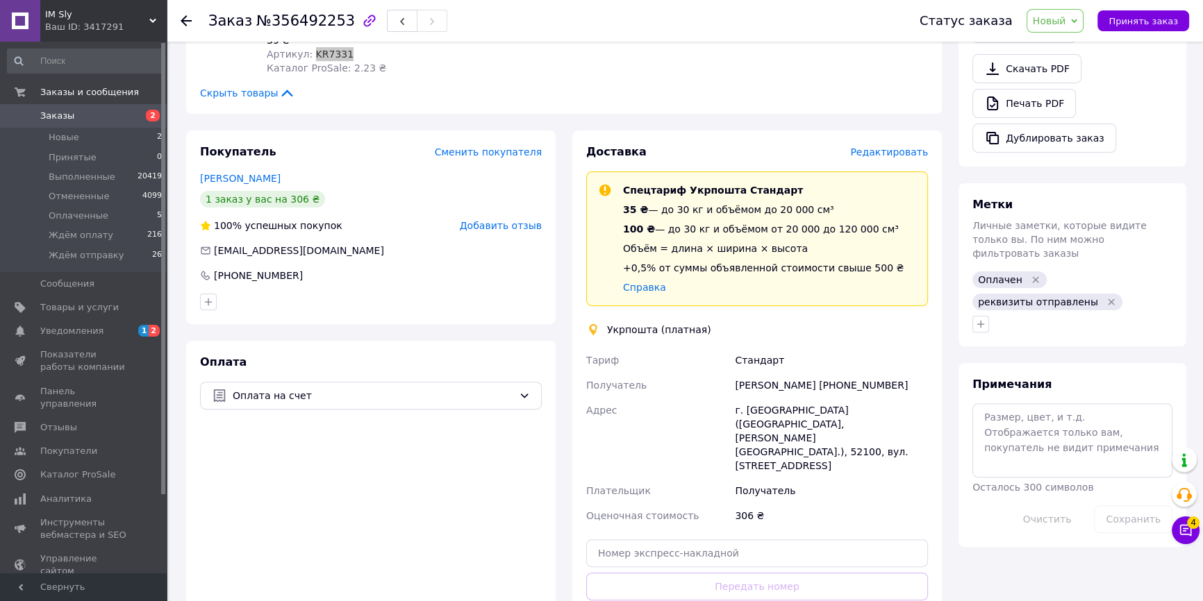
scroll to position [568, 0]
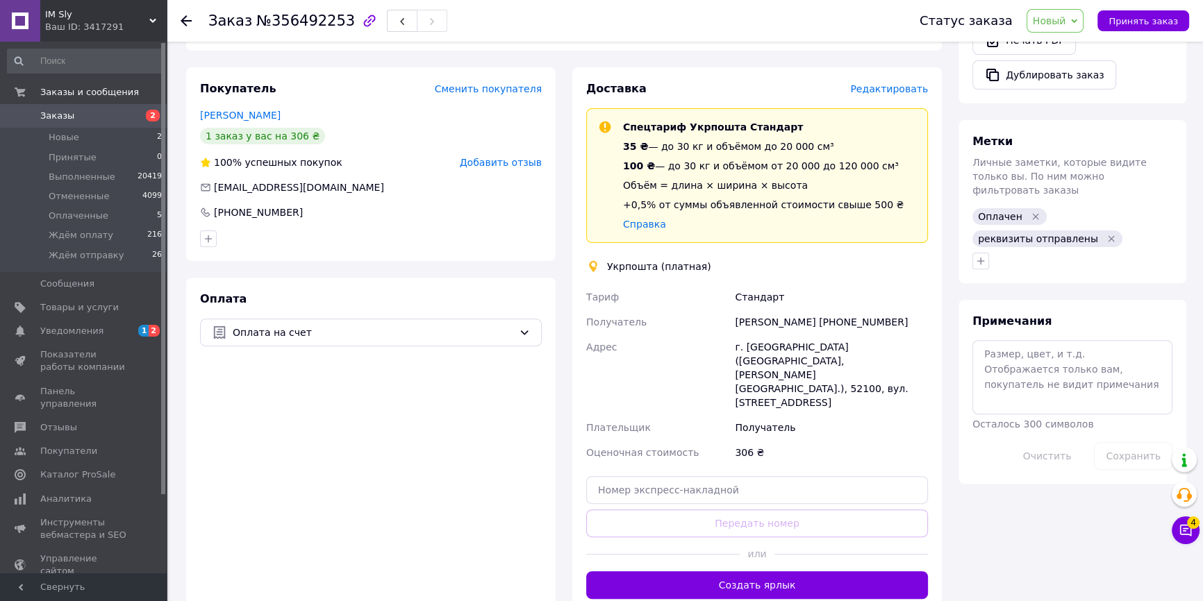
drag, startPoint x: 759, startPoint y: 308, endPoint x: 744, endPoint y: 293, distance: 21.1
click at [759, 307] on div "Стандарт" at bounding box center [831, 297] width 199 height 25
click at [189, 15] on icon at bounding box center [186, 20] width 11 height 11
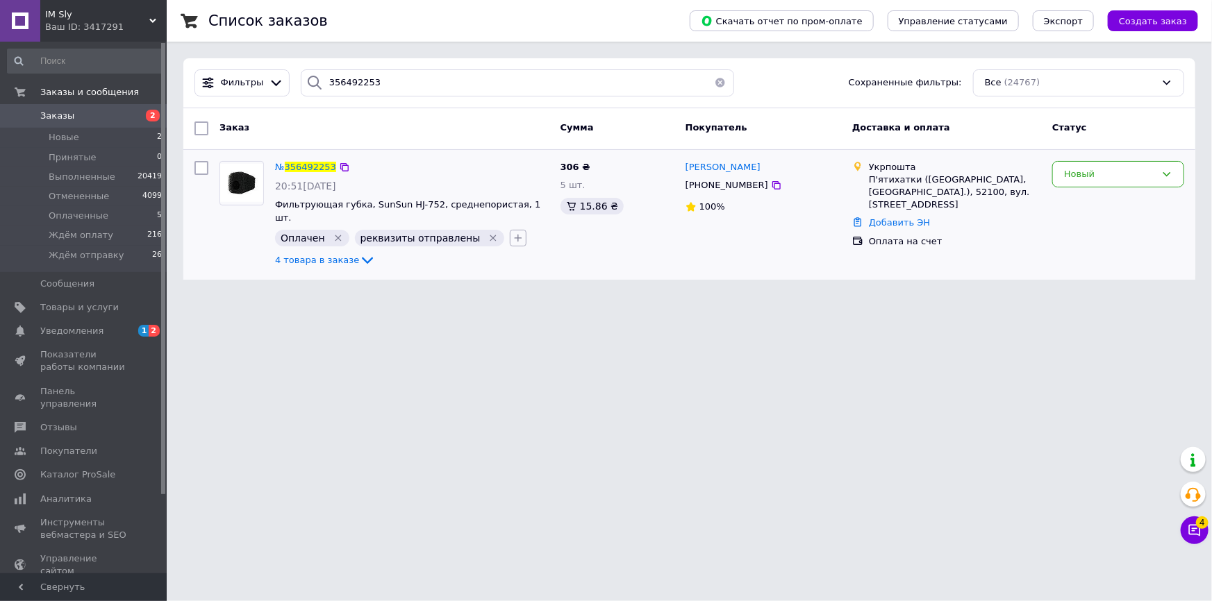
click at [513, 233] on icon "button" at bounding box center [518, 238] width 11 height 11
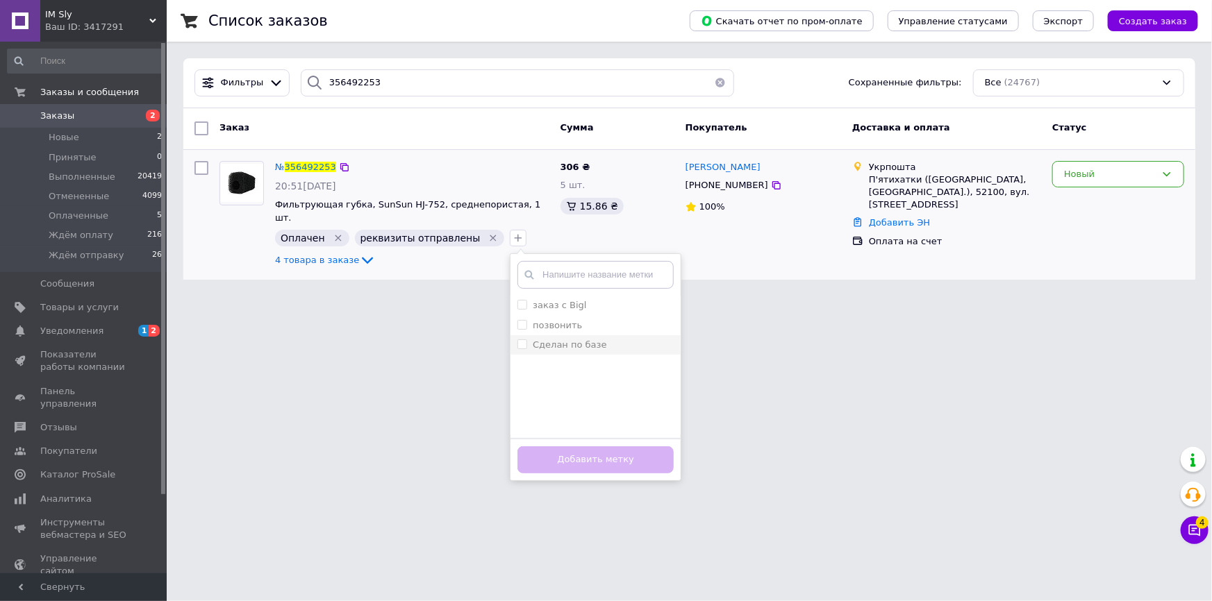
click at [517, 340] on input "Сделан по базе" at bounding box center [521, 344] width 9 height 9
checkbox input "true"
click at [579, 447] on button "Добавить метку" at bounding box center [595, 460] width 156 height 27
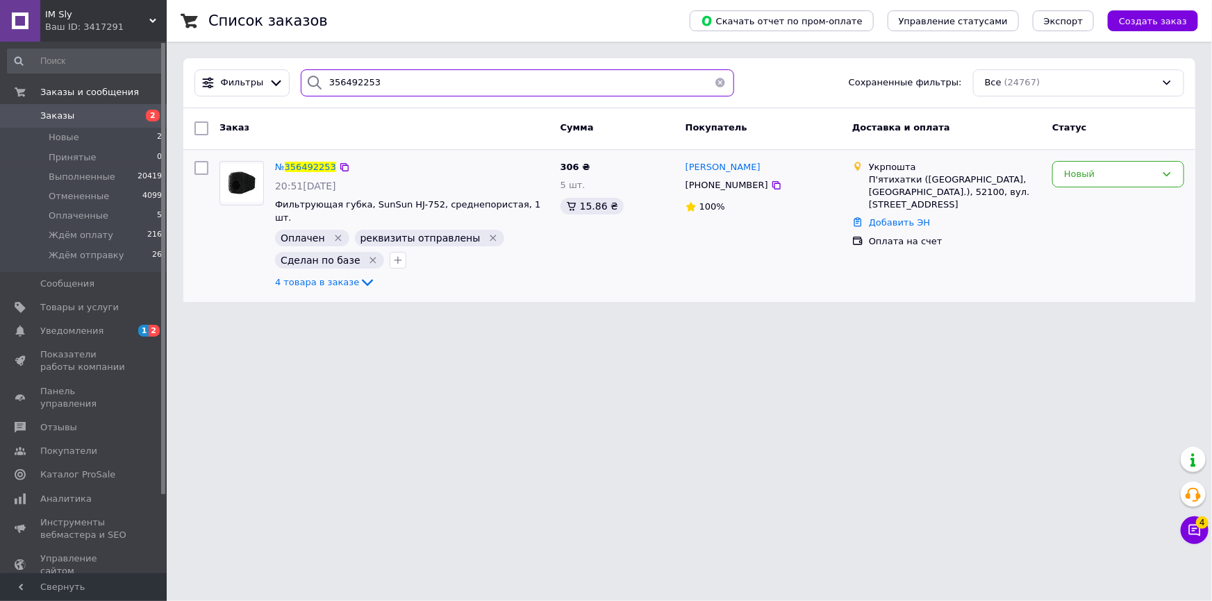
click at [345, 85] on input "356492253" at bounding box center [517, 82] width 433 height 27
paste input "827935"
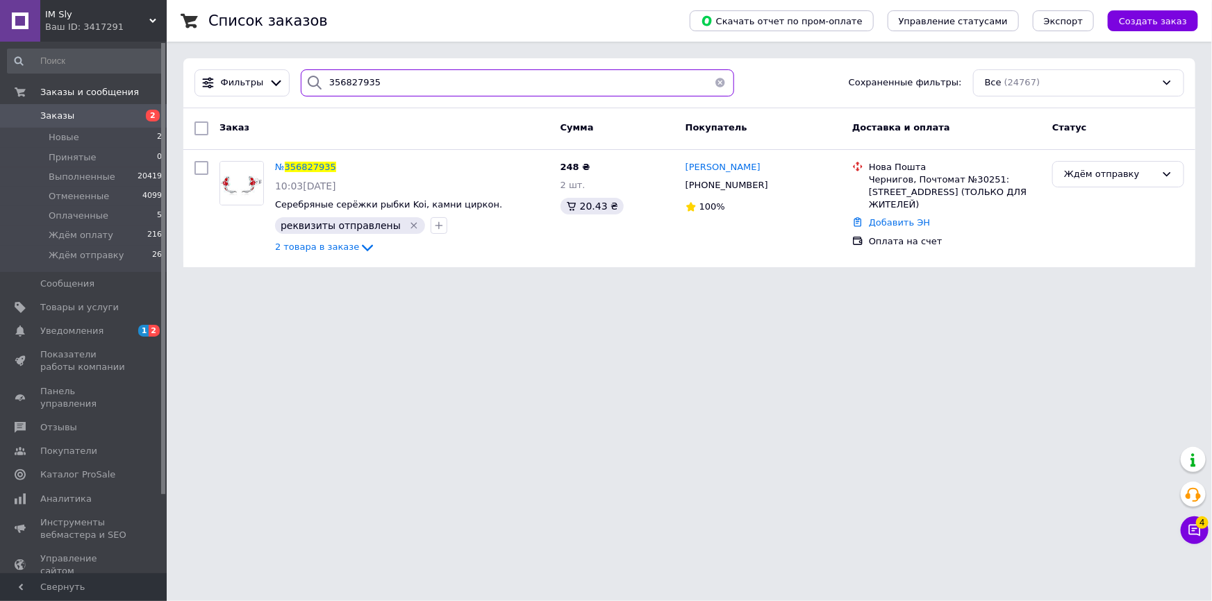
type input "356827935"
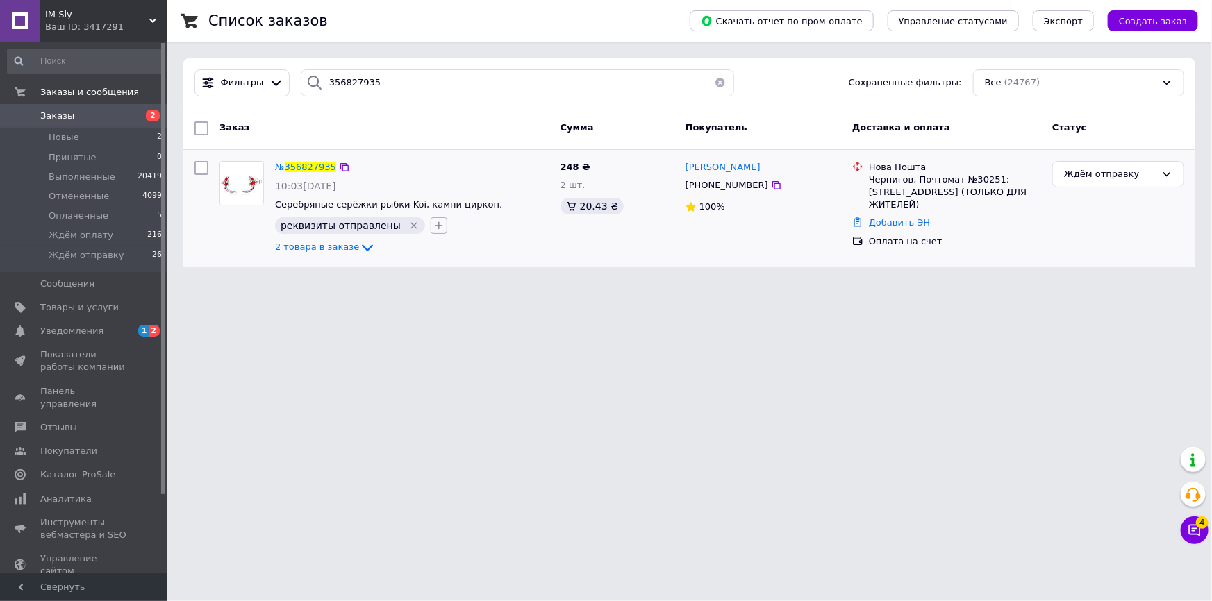
click at [431, 219] on button "button" at bounding box center [439, 225] width 17 height 17
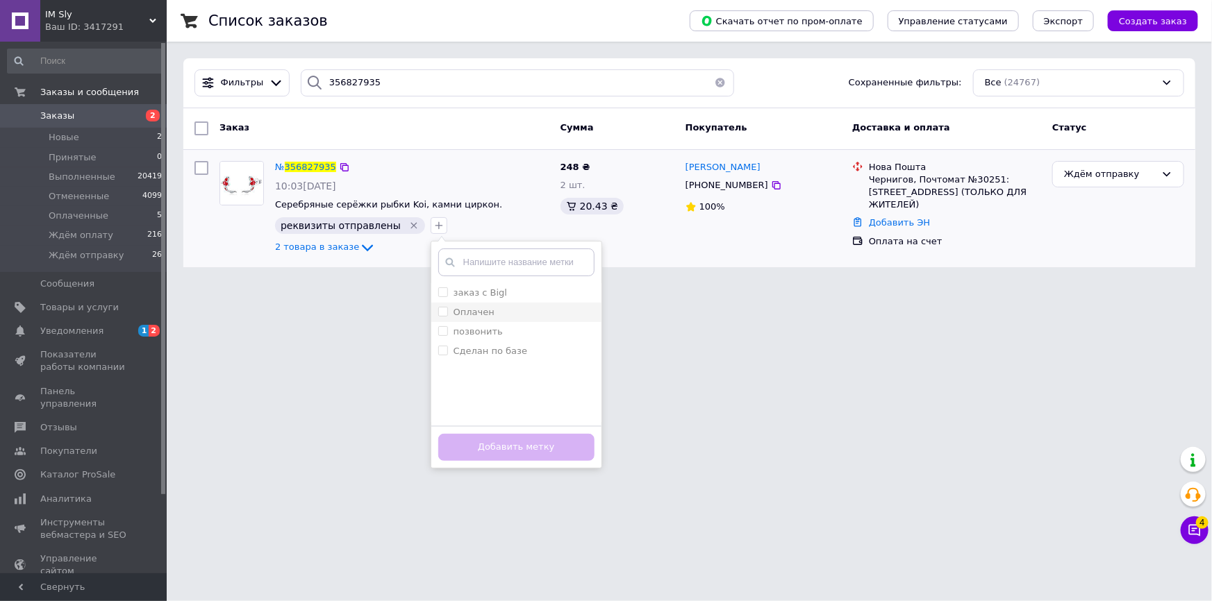
click at [438, 310] on input "Оплачен" at bounding box center [442, 311] width 9 height 9
checkbox input "true"
click at [489, 445] on button "Добавить метку" at bounding box center [516, 447] width 156 height 27
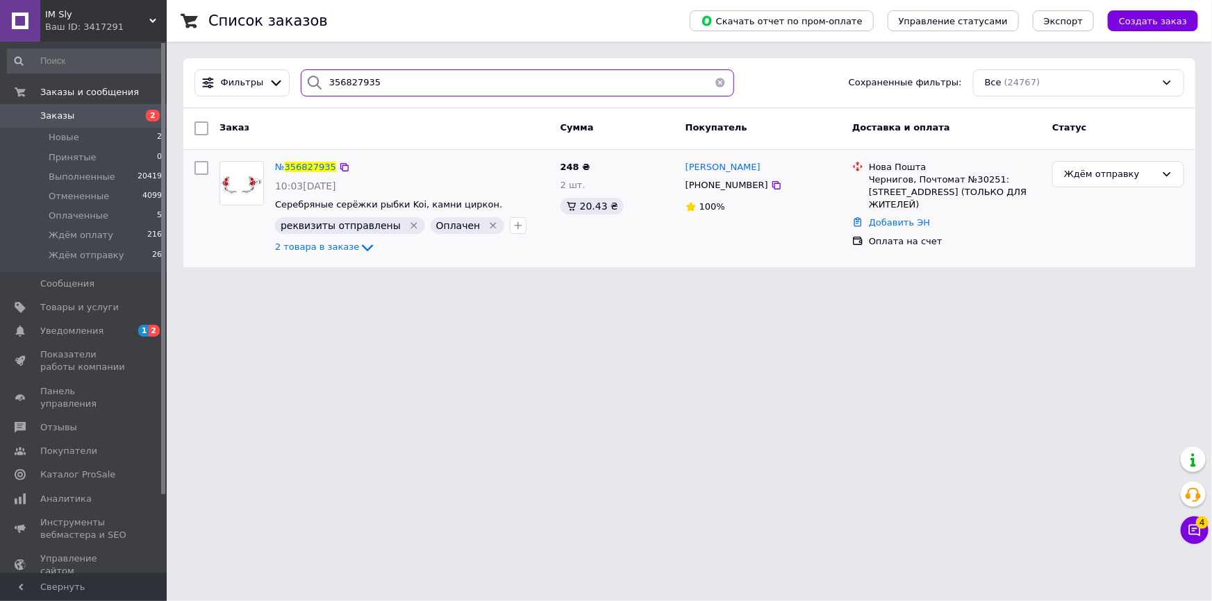
click at [406, 83] on input "356827935" at bounding box center [517, 82] width 433 height 27
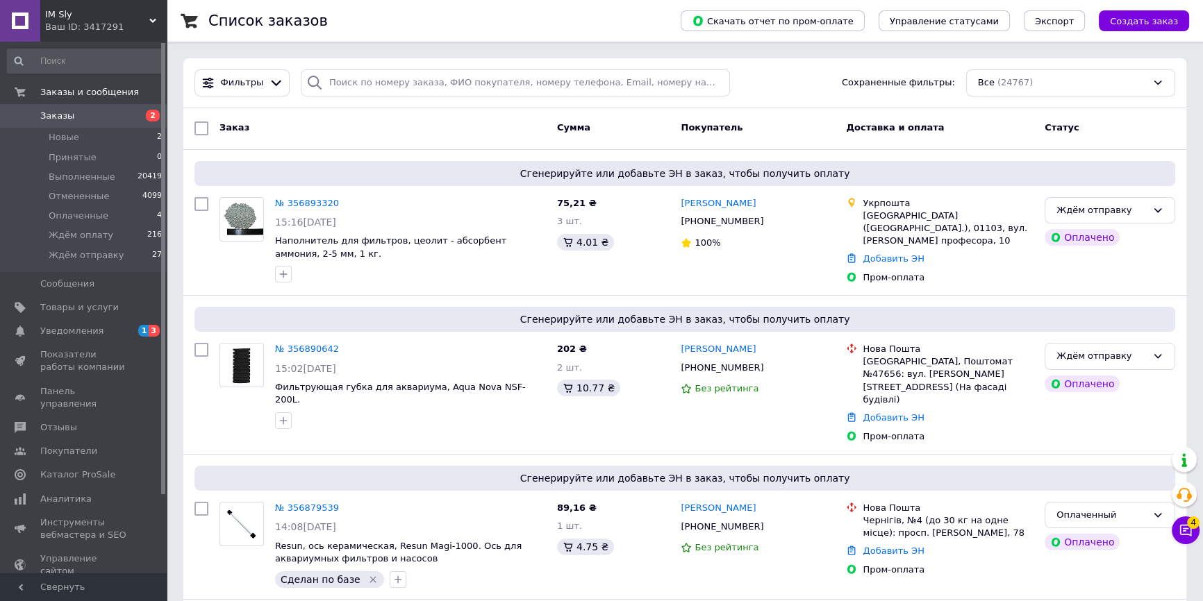
drag, startPoint x: 295, startPoint y: 125, endPoint x: 308, endPoint y: 133, distance: 14.7
click at [295, 125] on div "Заказ" at bounding box center [383, 128] width 338 height 25
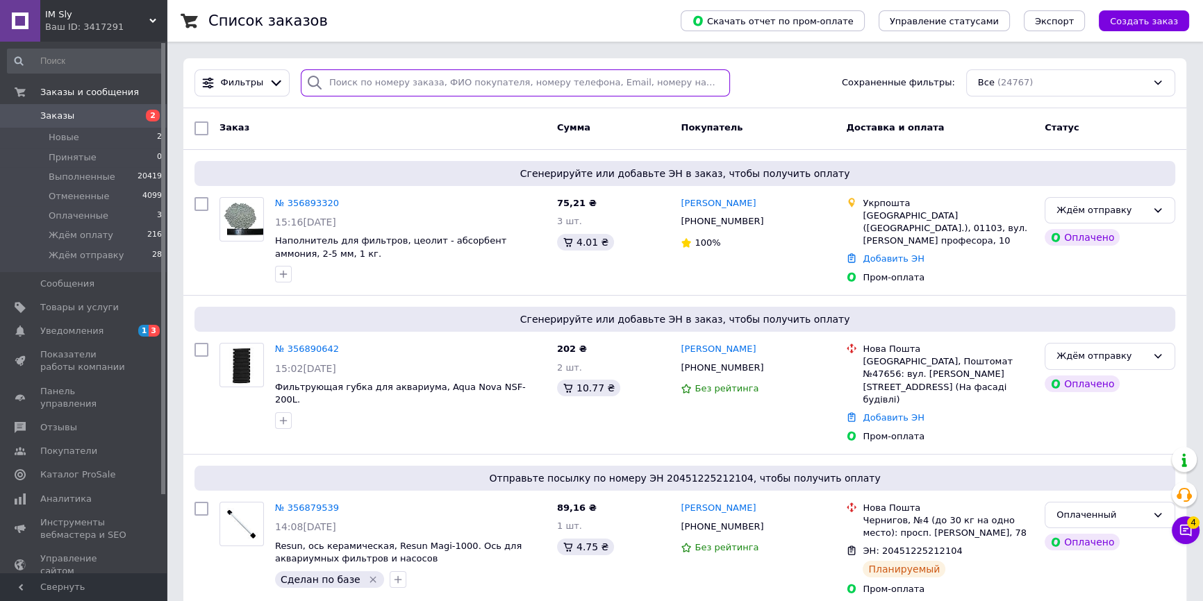
click at [399, 90] on input "search" at bounding box center [516, 82] width 430 height 27
paste input "380986651668"
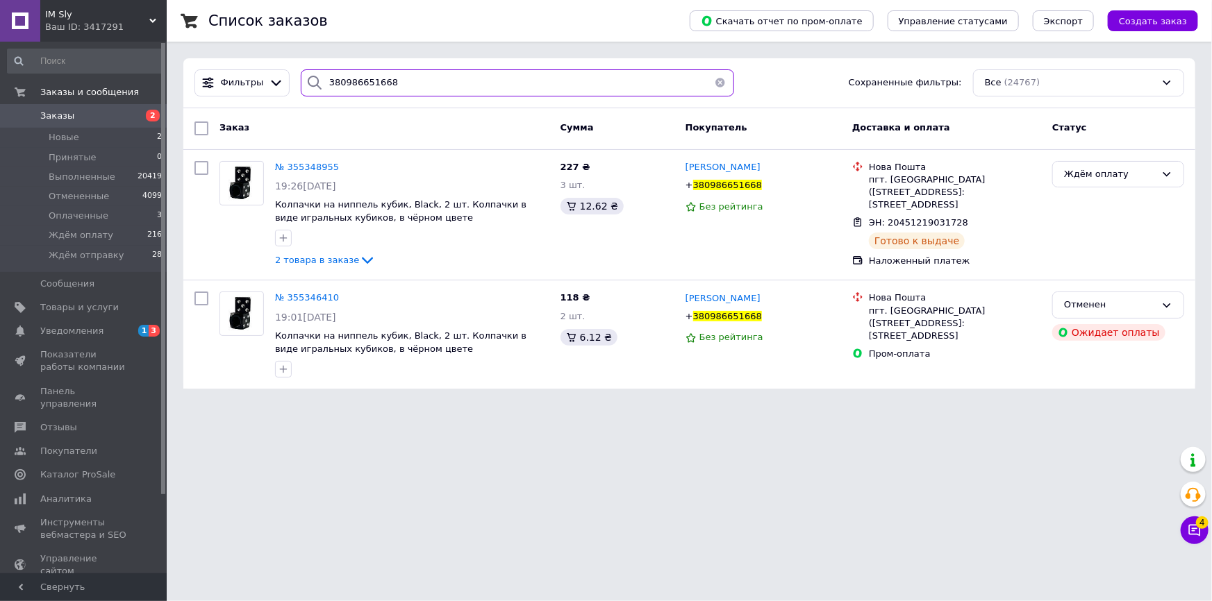
click at [386, 81] on input "380986651668" at bounding box center [517, 82] width 433 height 27
paste input "631367487"
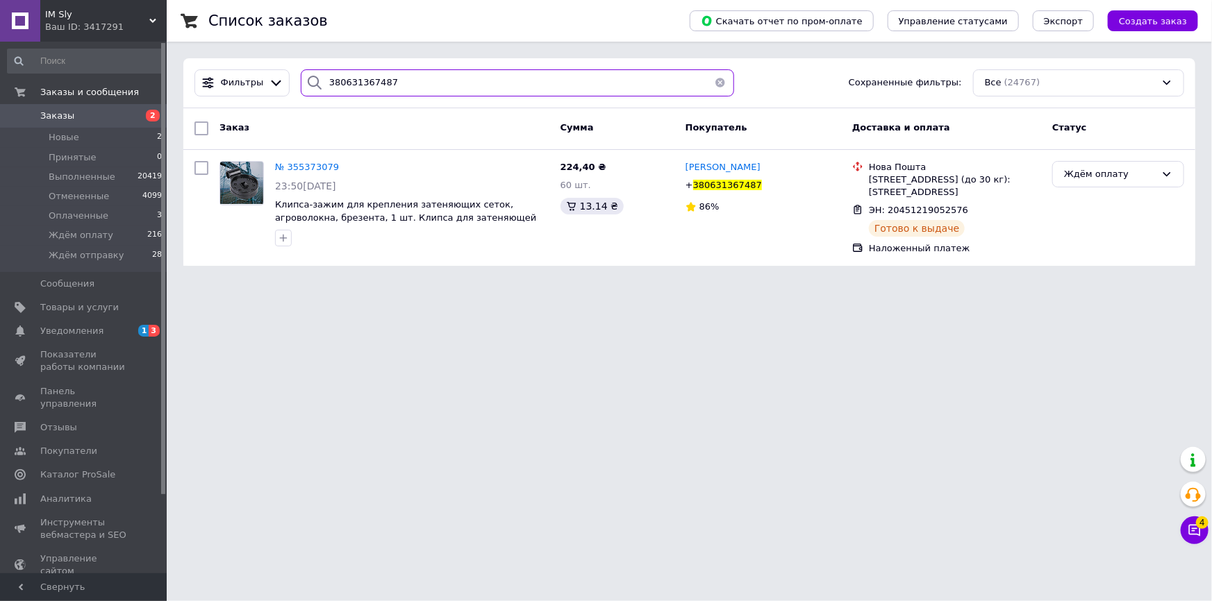
click at [408, 90] on input "380631367487" at bounding box center [517, 82] width 433 height 27
paste input "991612702"
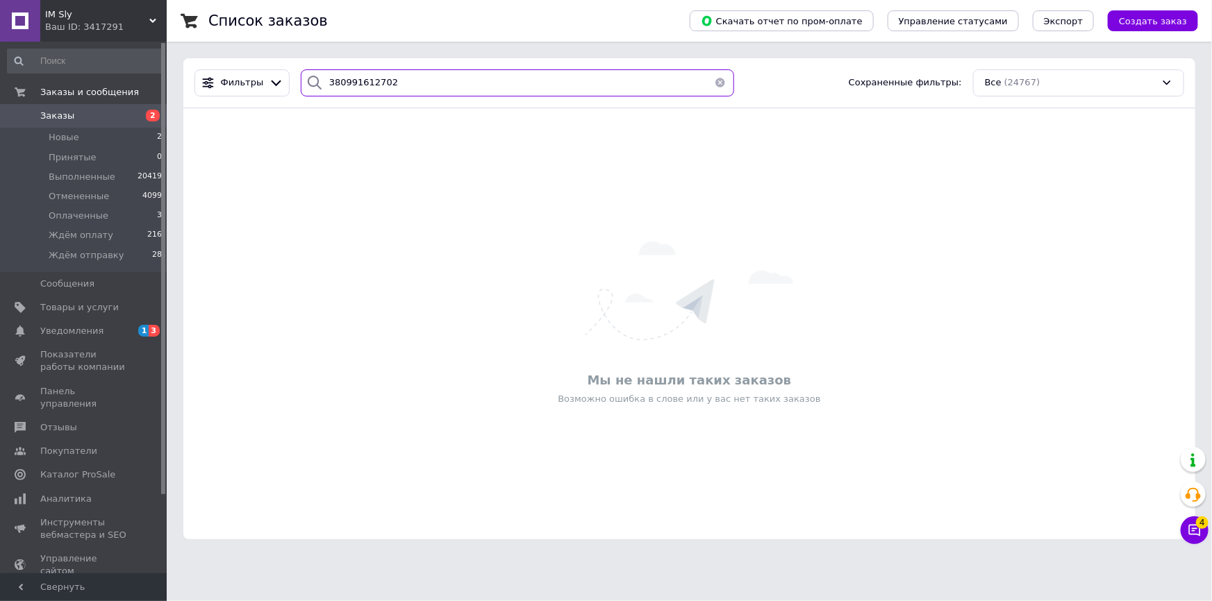
type input "380991612702"
click at [415, 85] on input "380991612702" at bounding box center [517, 82] width 433 height 27
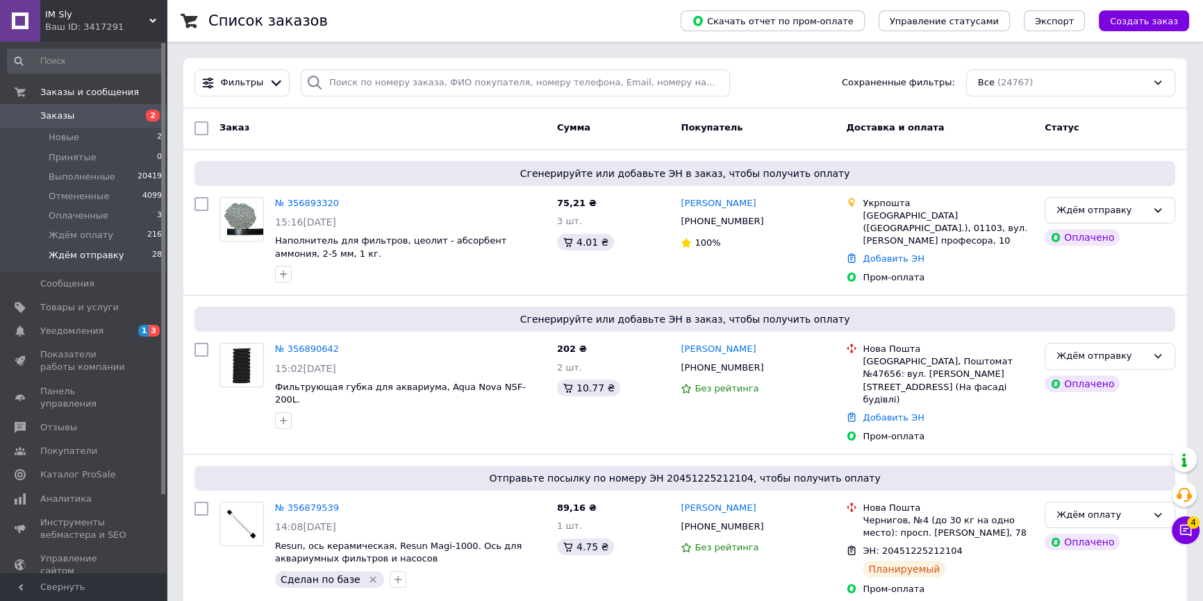
click at [125, 256] on li "Ждём отправку 28" at bounding box center [85, 259] width 170 height 26
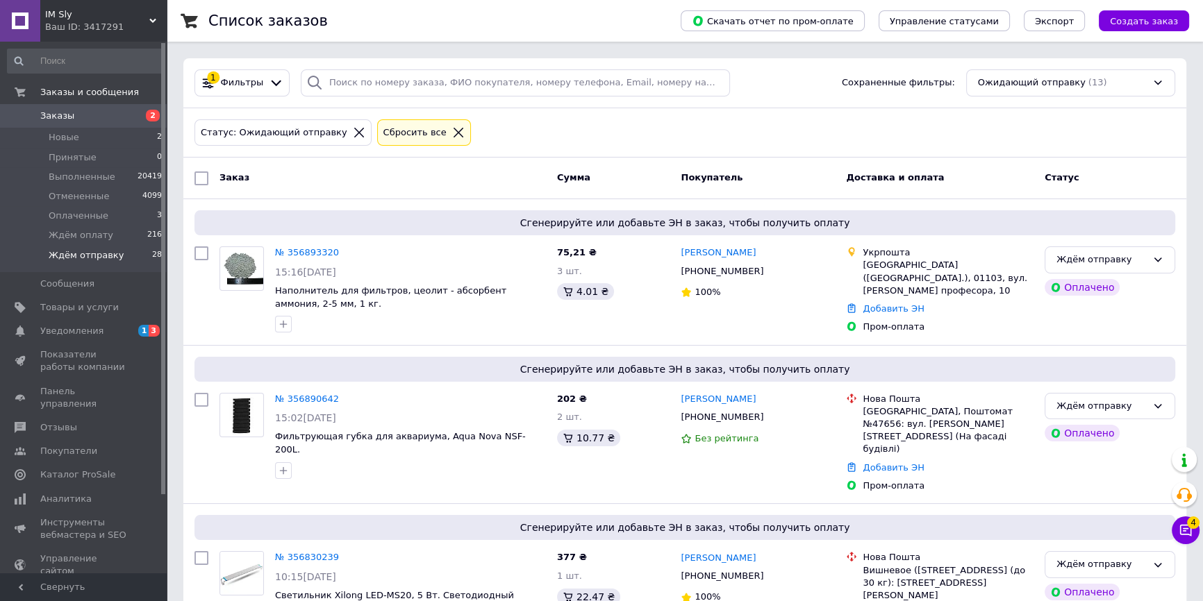
click at [81, 122] on span "Заказы" at bounding box center [84, 116] width 88 height 13
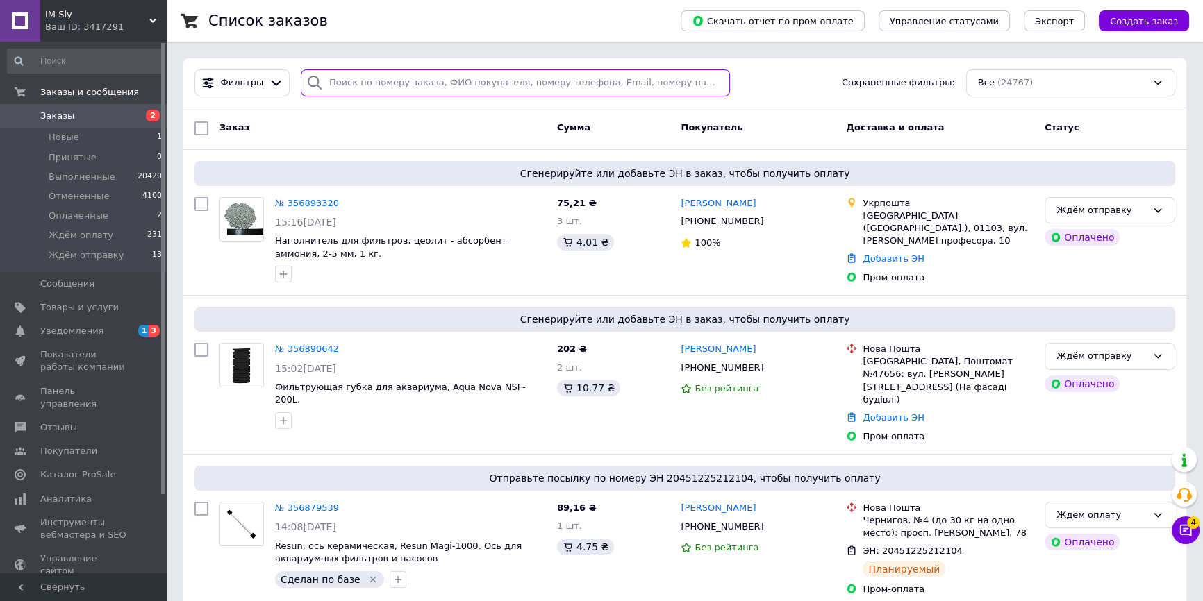
click at [417, 81] on input "search" at bounding box center [516, 82] width 430 height 27
type input "254625"
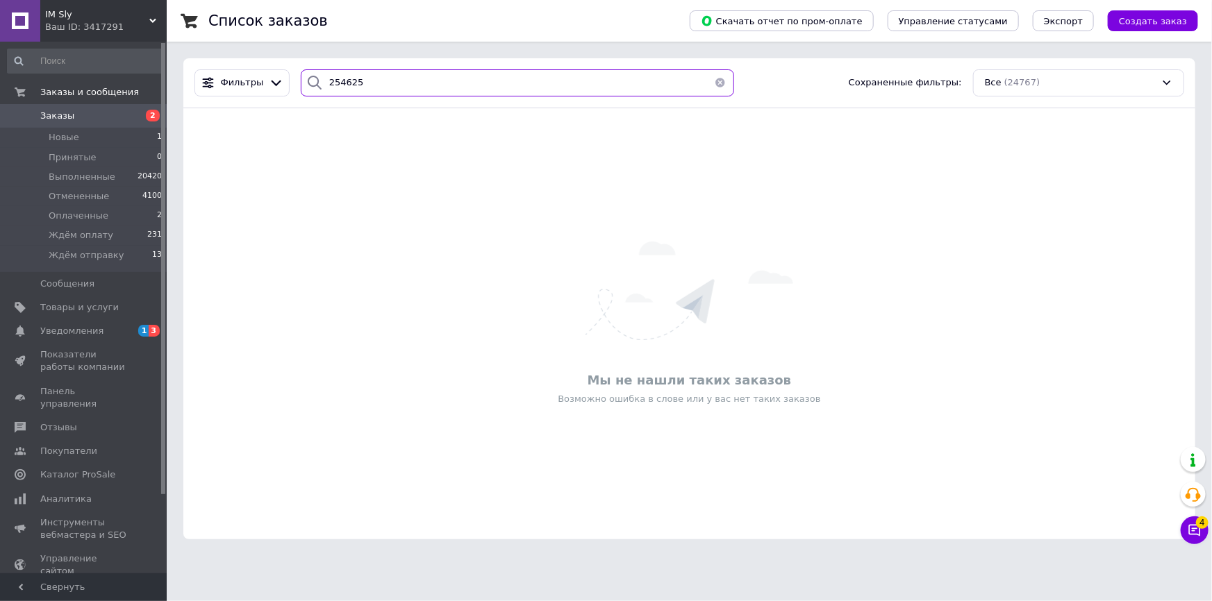
click at [415, 80] on input "254625" at bounding box center [517, 82] width 433 height 27
